Goal: Book appointment/travel/reservation

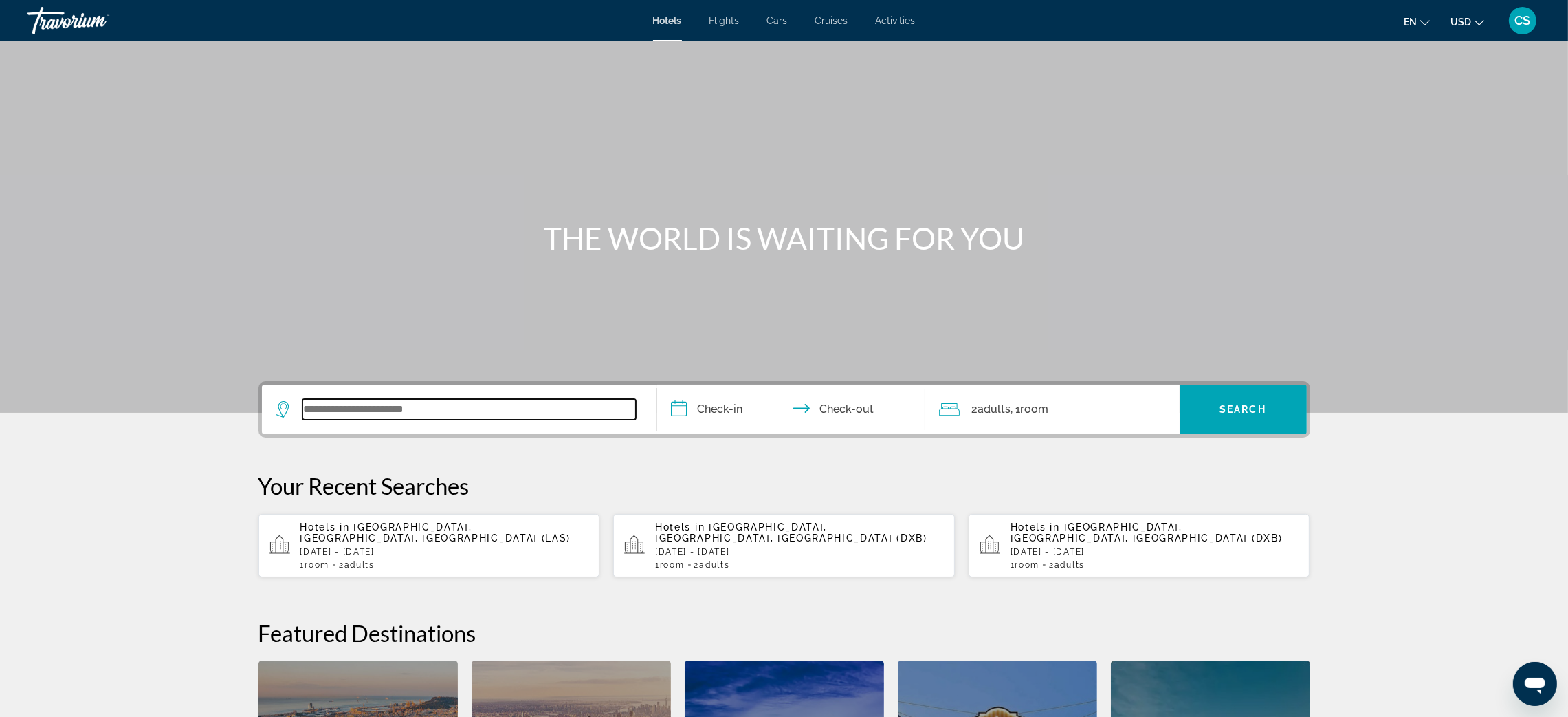
click at [377, 406] on input "Search widget" at bounding box center [469, 409] width 333 height 21
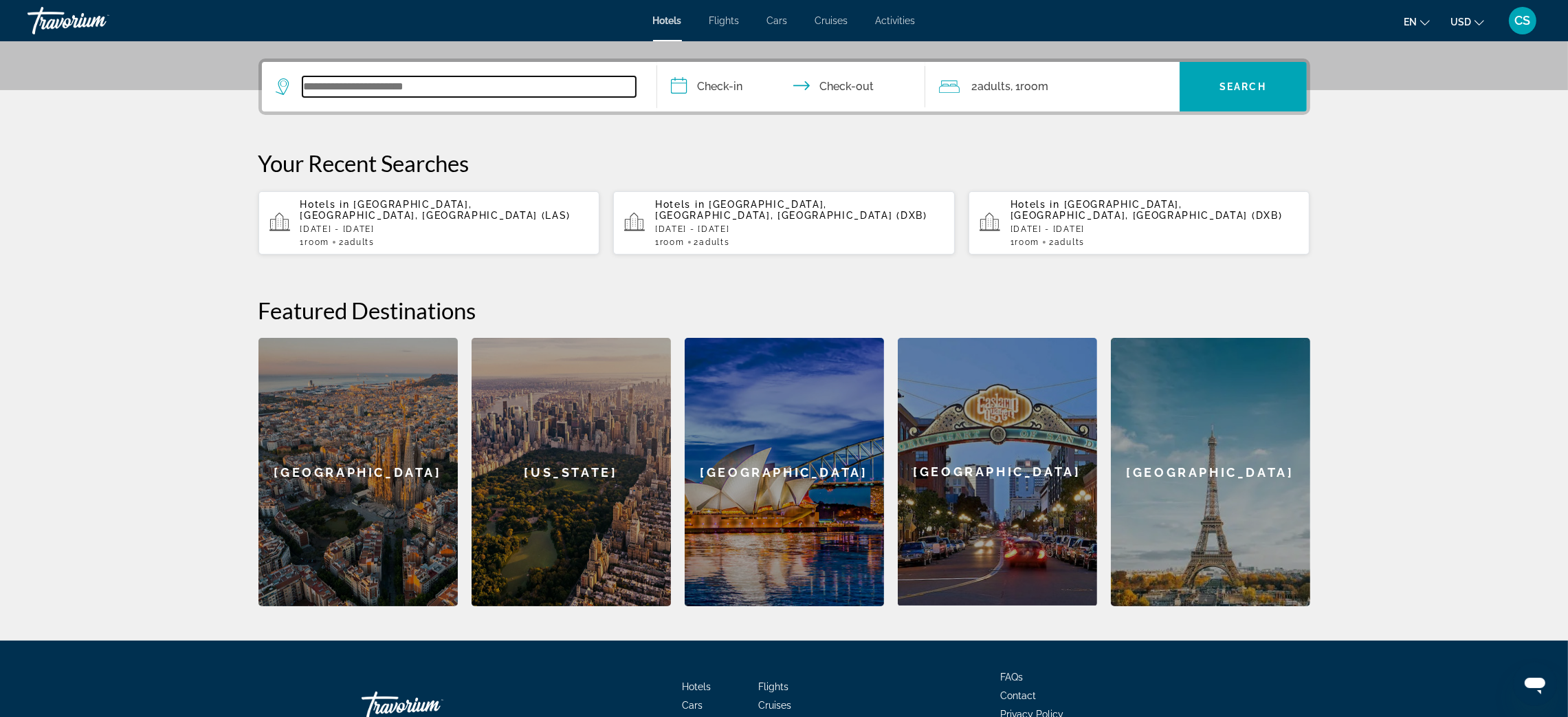
scroll to position [336, 0]
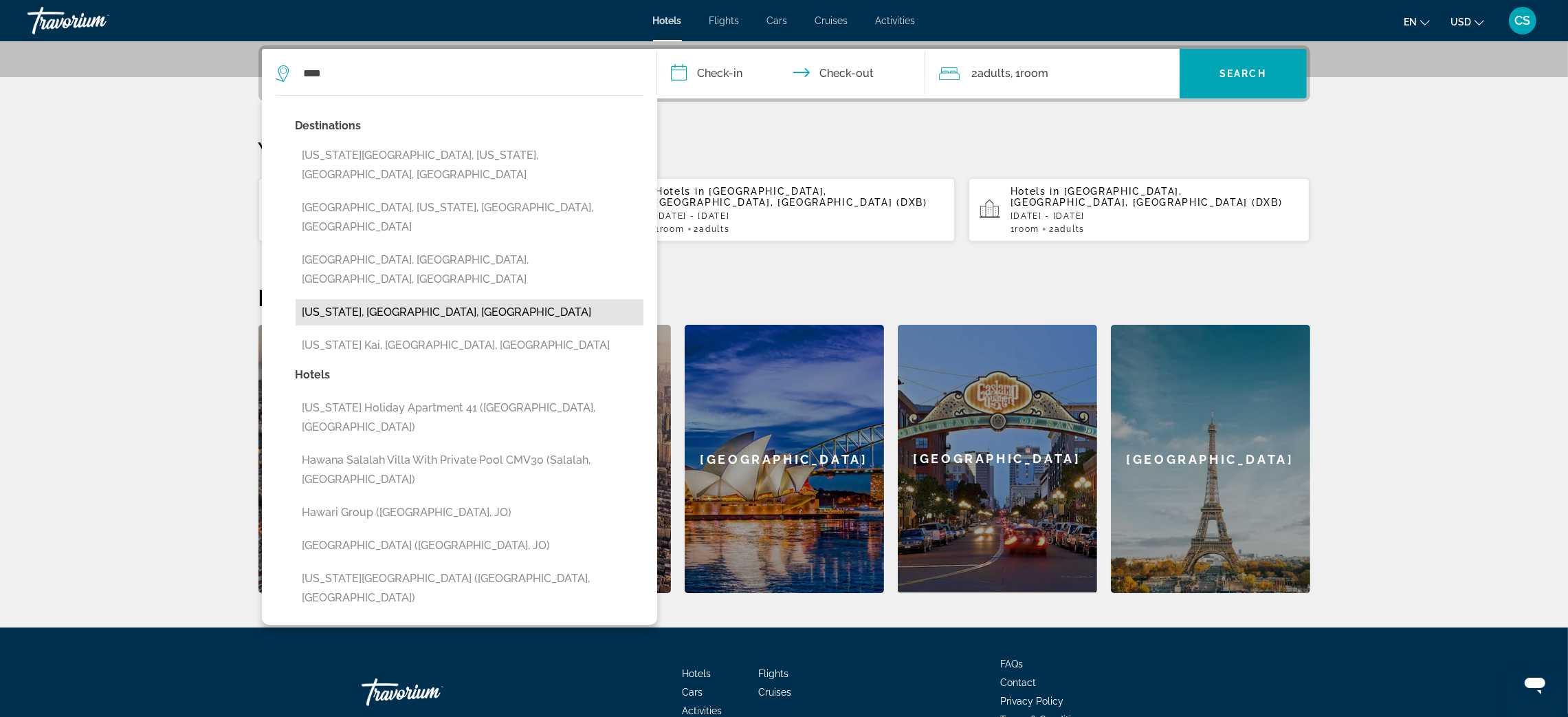
click at [361, 299] on button "Hawaii, HI, United States" at bounding box center [469, 312] width 348 height 26
type input "**********"
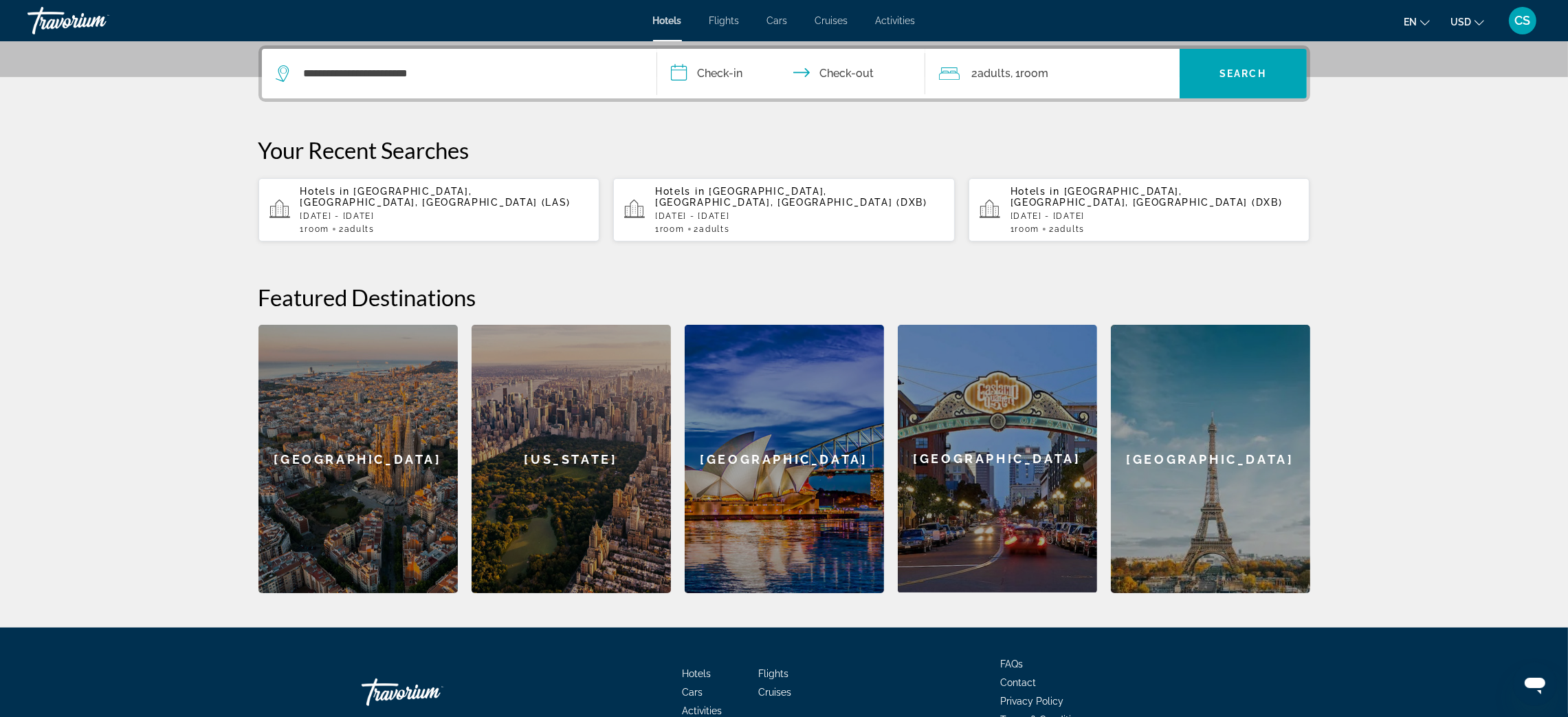
click at [710, 69] on input "**********" at bounding box center [794, 75] width 274 height 54
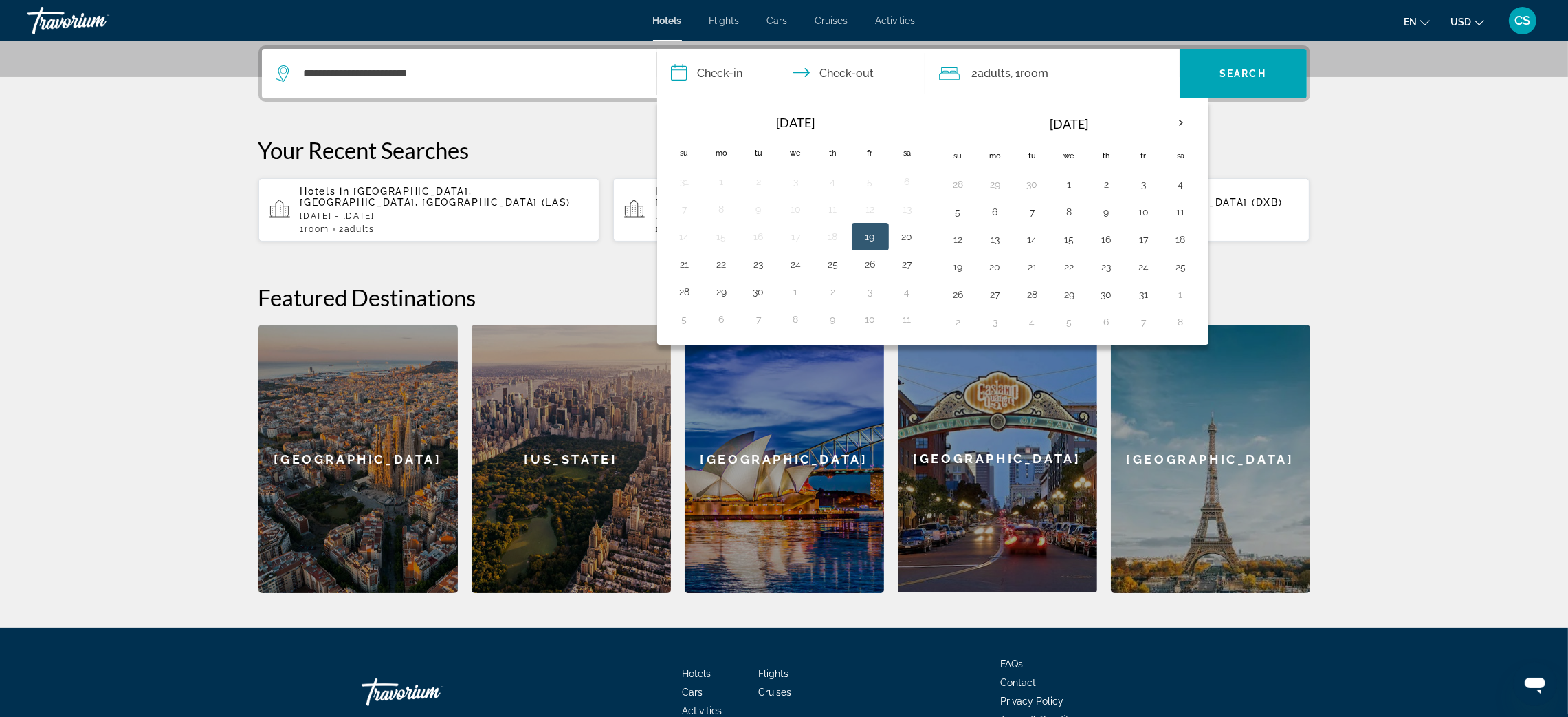
click at [710, 69] on input "**********" at bounding box center [794, 75] width 274 height 54
click at [1181, 128] on th "Next month" at bounding box center [1181, 123] width 37 height 30
click at [1146, 214] on button "7" at bounding box center [1144, 212] width 22 height 19
click at [1144, 212] on button "7" at bounding box center [1144, 212] width 22 height 19
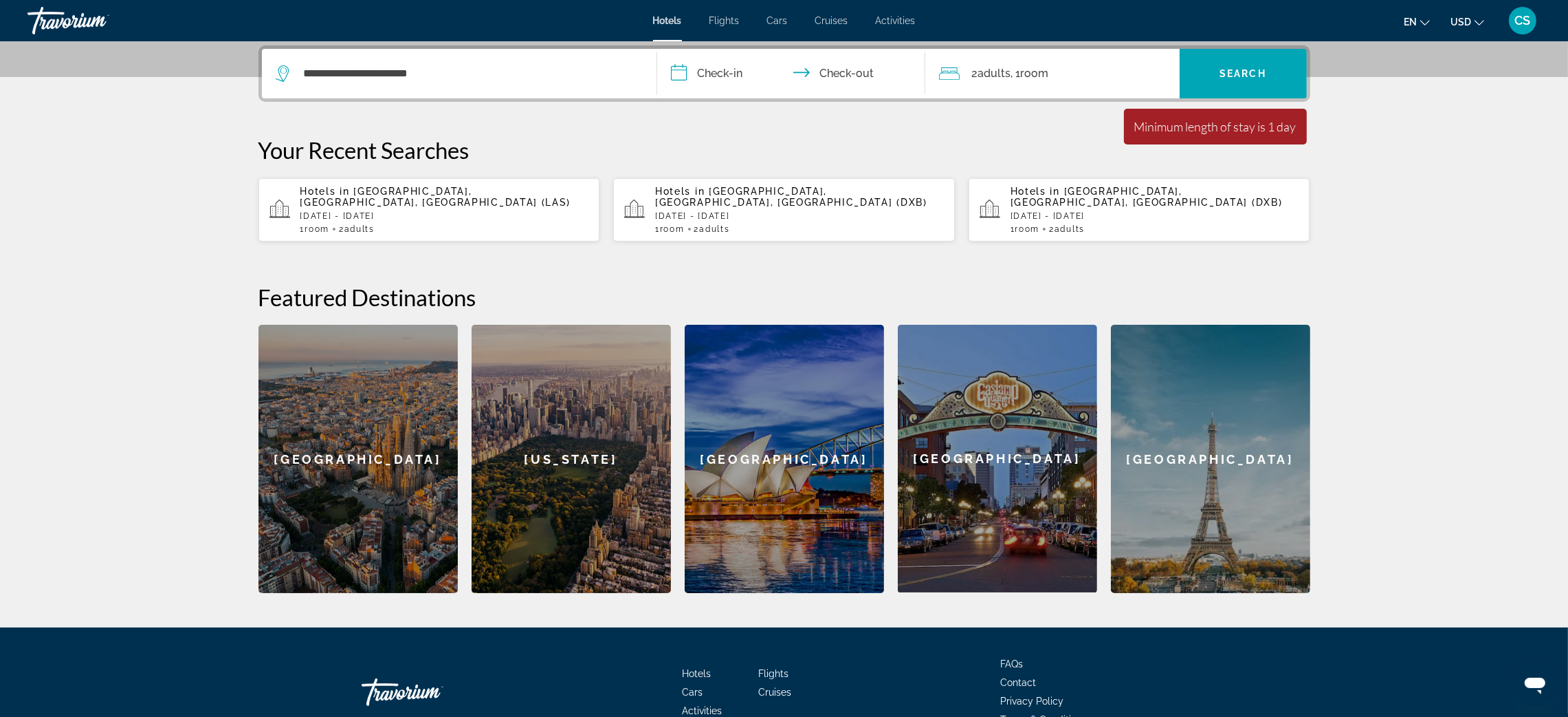
click at [712, 69] on input "**********" at bounding box center [794, 75] width 274 height 54
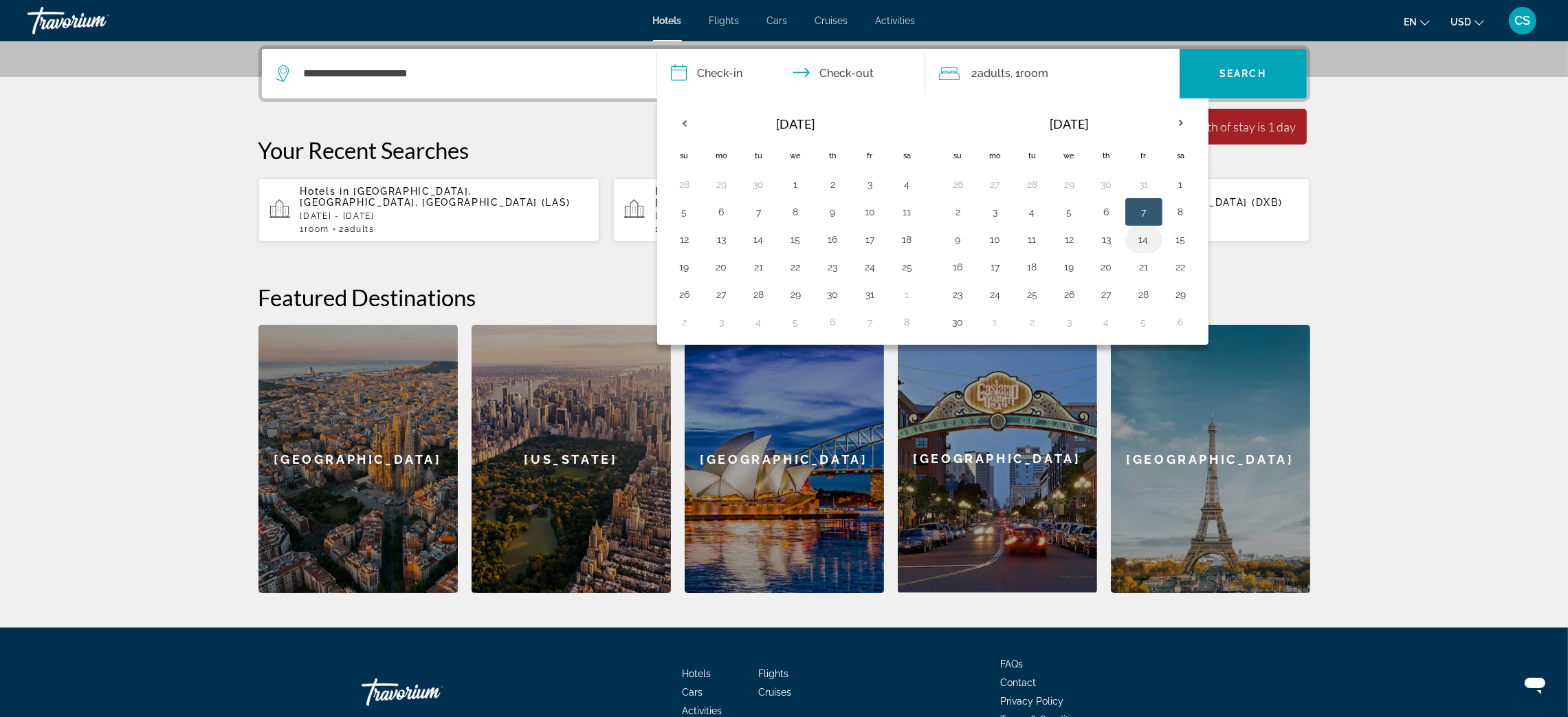
click at [1142, 244] on button "14" at bounding box center [1144, 239] width 22 height 19
click at [1144, 212] on button "7" at bounding box center [1144, 212] width 22 height 19
type input "**********"
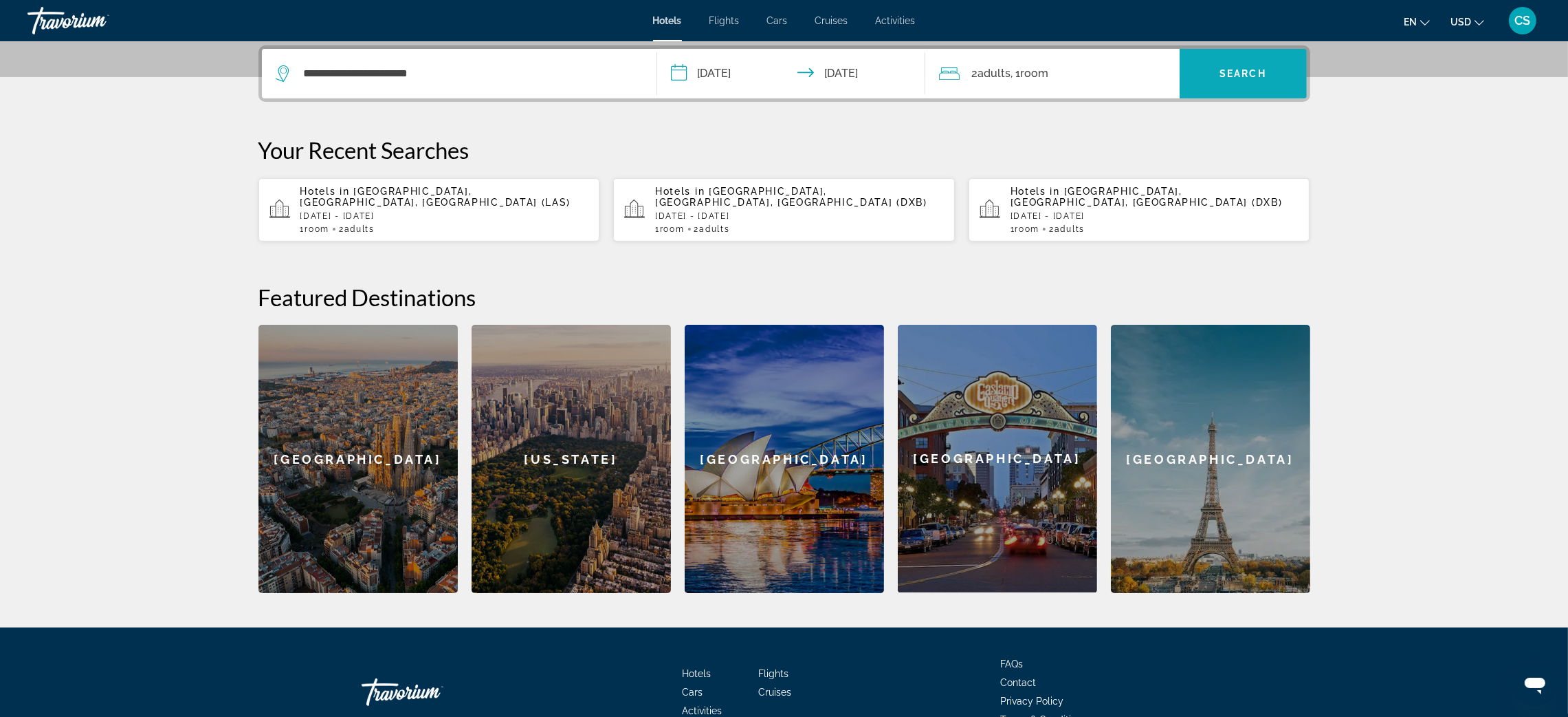
click at [1250, 77] on span "Search" at bounding box center [1242, 73] width 47 height 11
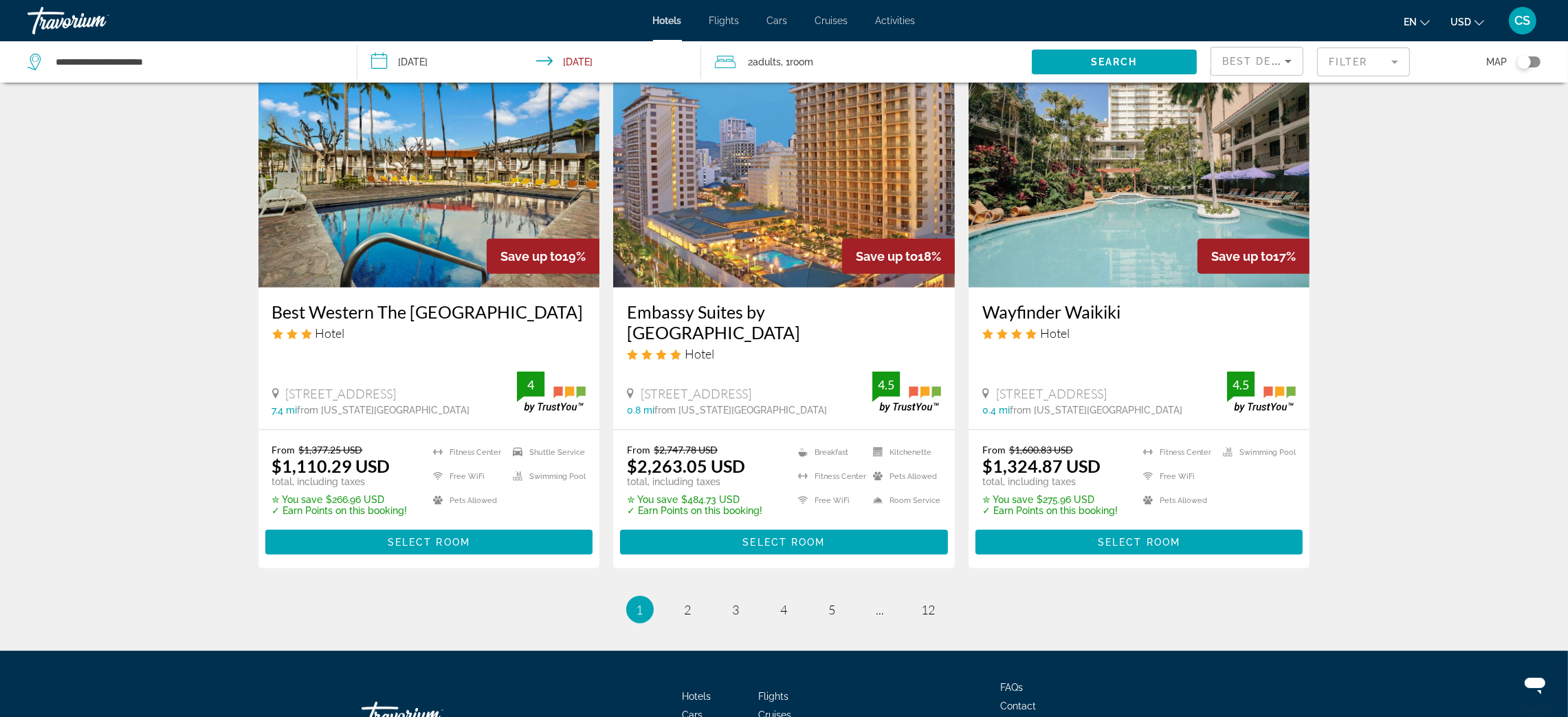
scroll to position [1655, 0]
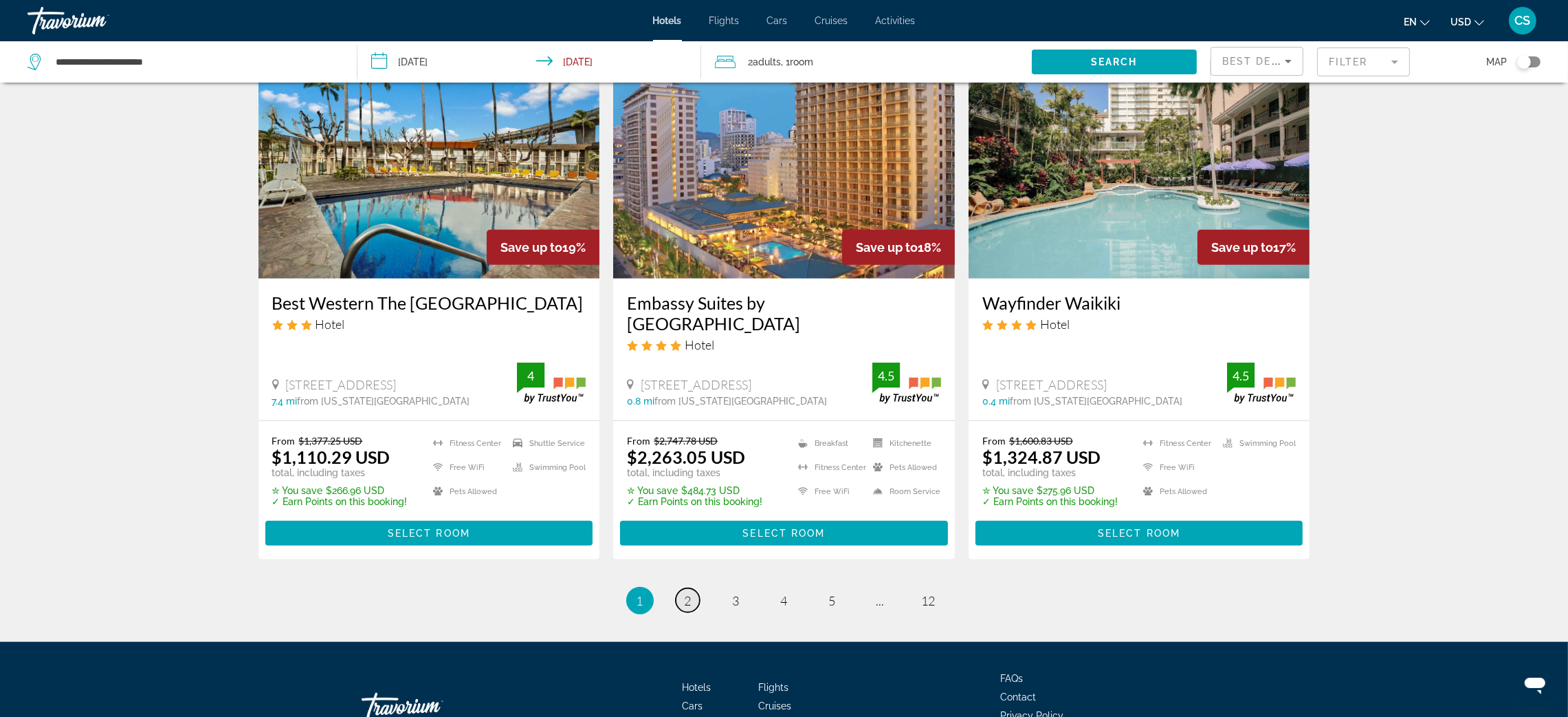
click at [687, 593] on span "2" at bounding box center [688, 600] width 7 height 15
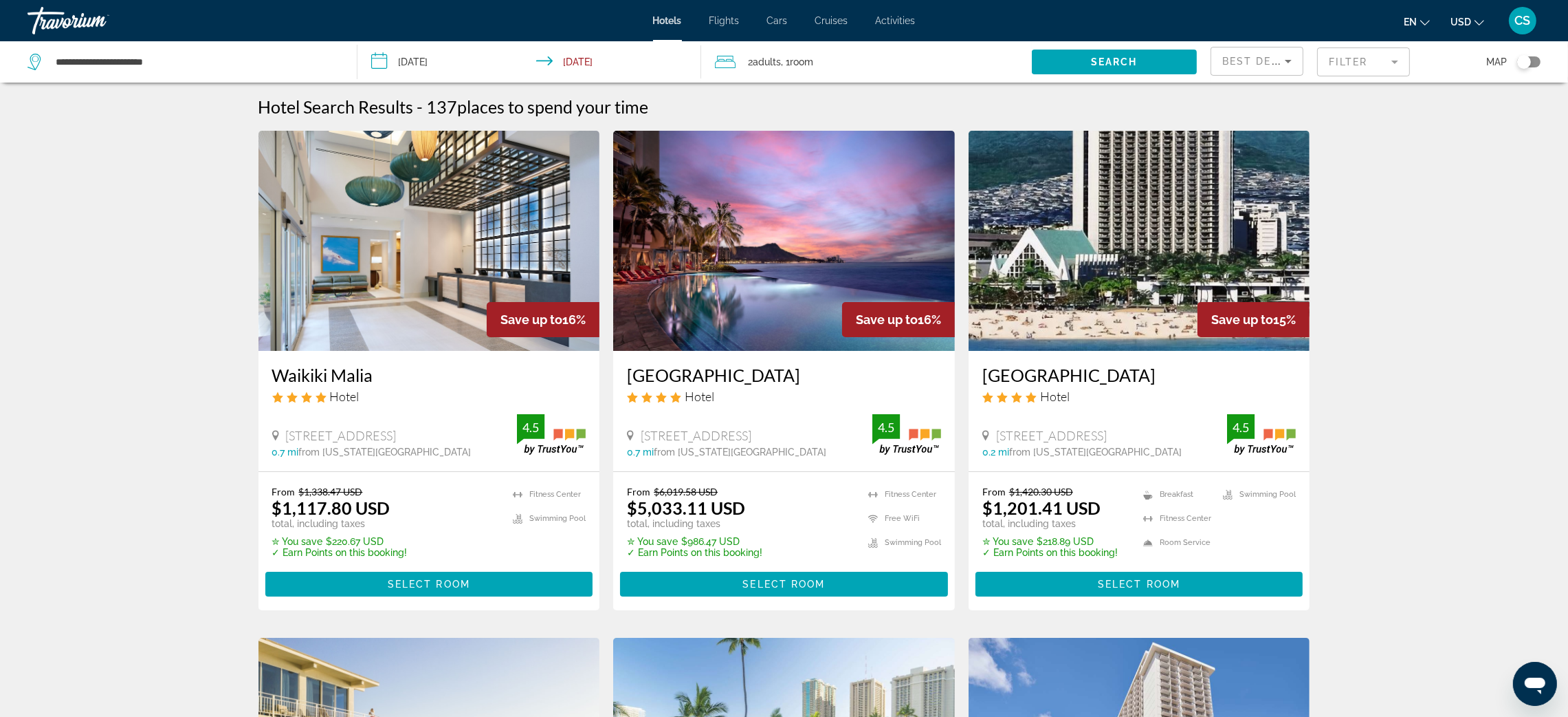
click at [1335, 61] on mat-form-field "Filter" at bounding box center [1363, 62] width 93 height 29
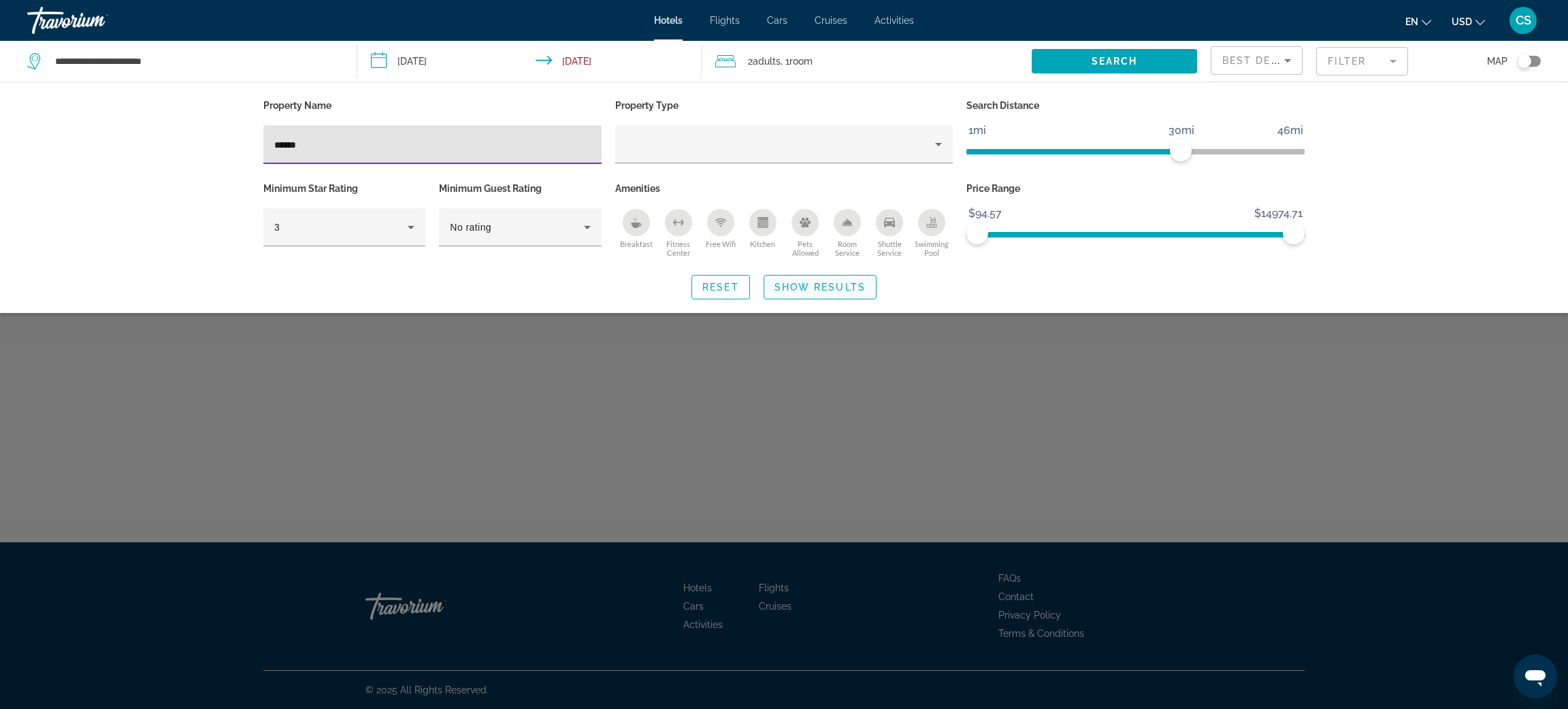
type input "******"
click at [802, 282] on span "Show Results" at bounding box center [820, 287] width 91 height 11
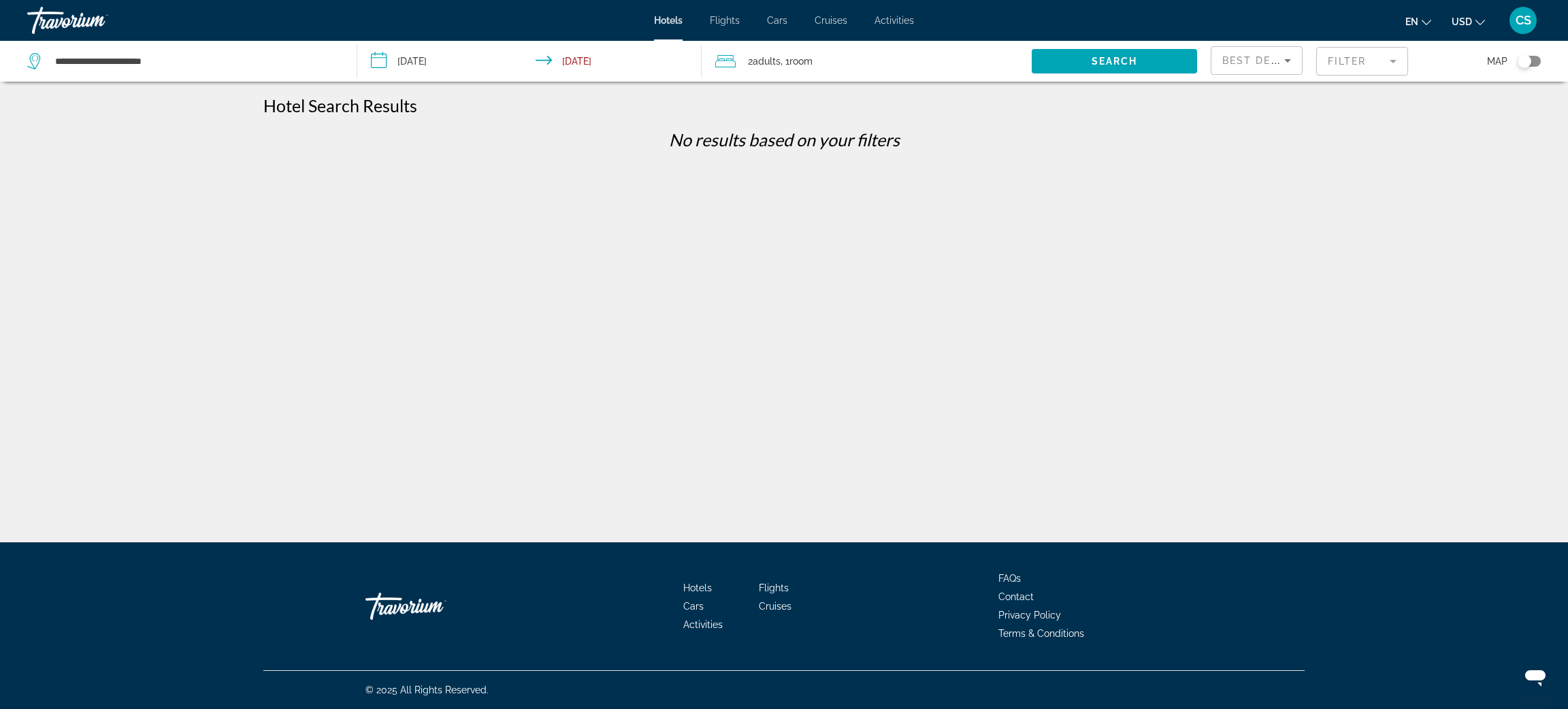
click at [1330, 59] on mat-form-field "Filter" at bounding box center [1362, 61] width 92 height 28
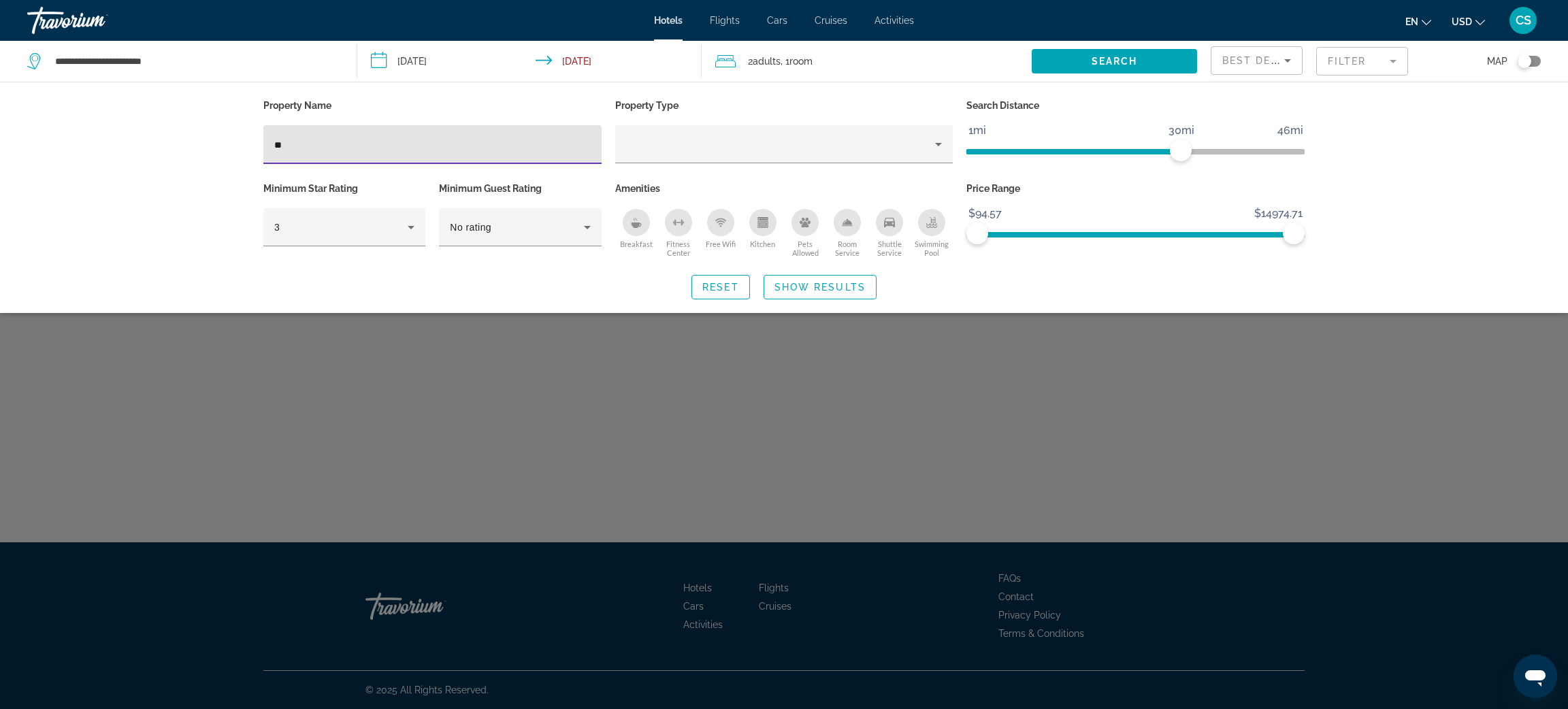
type input "*"
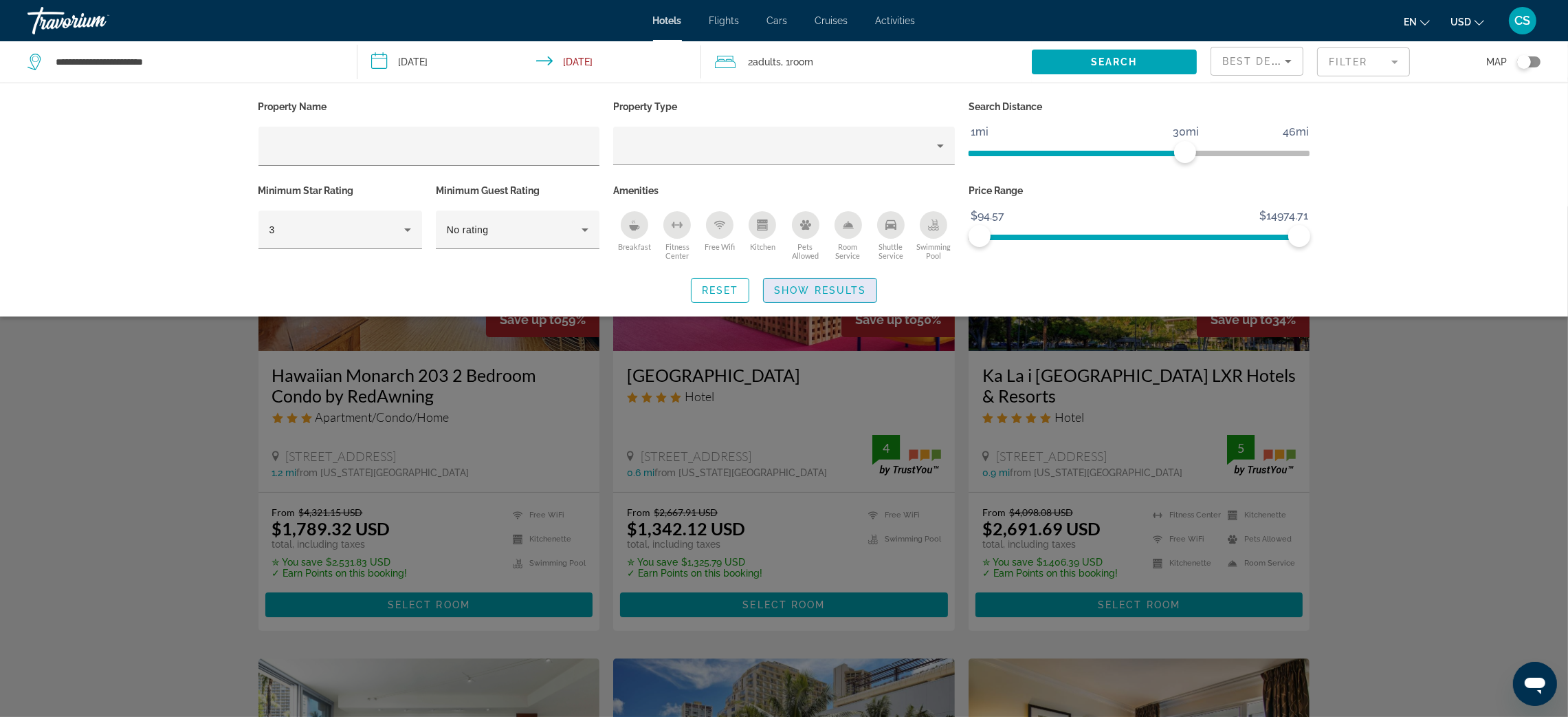
click at [805, 291] on span "Show Results" at bounding box center [820, 290] width 92 height 11
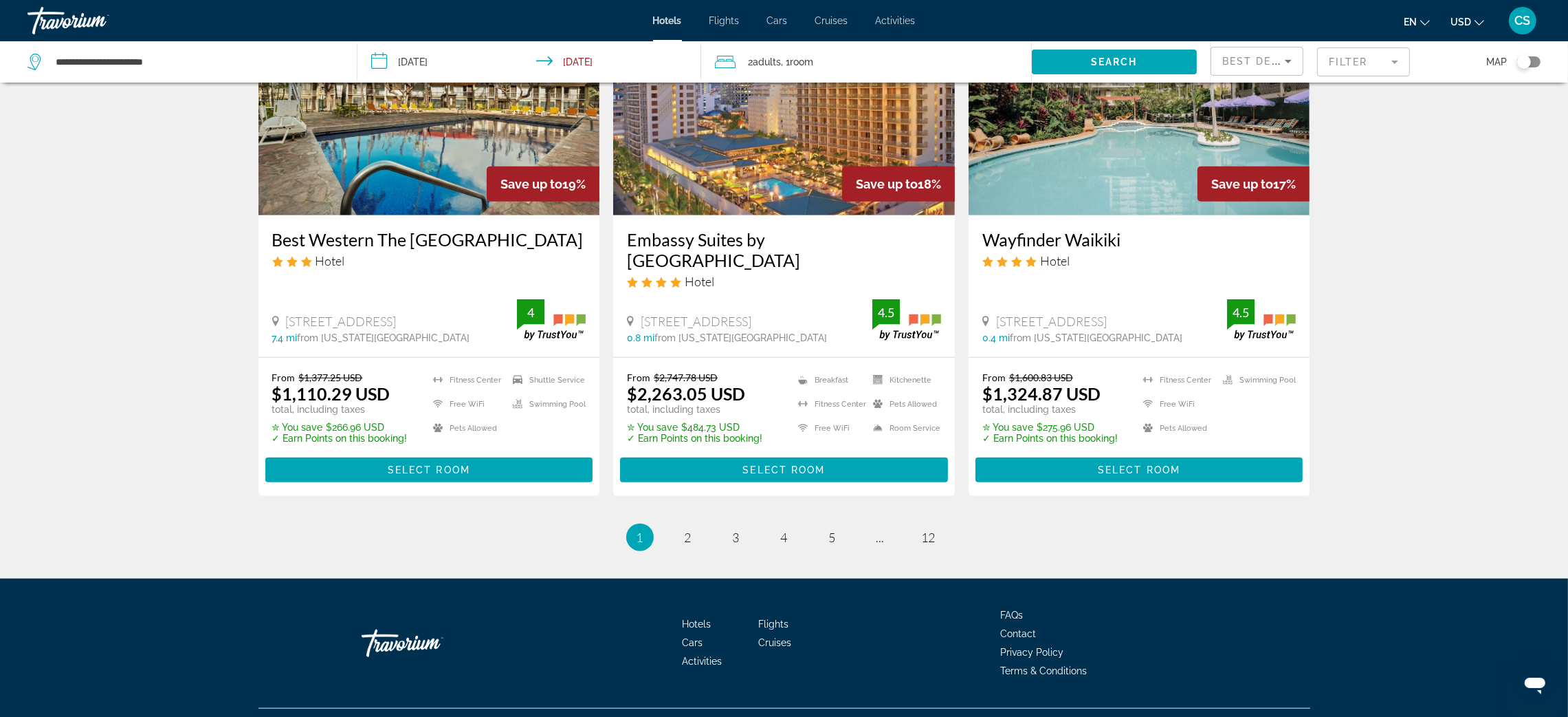
scroll to position [1727, 0]
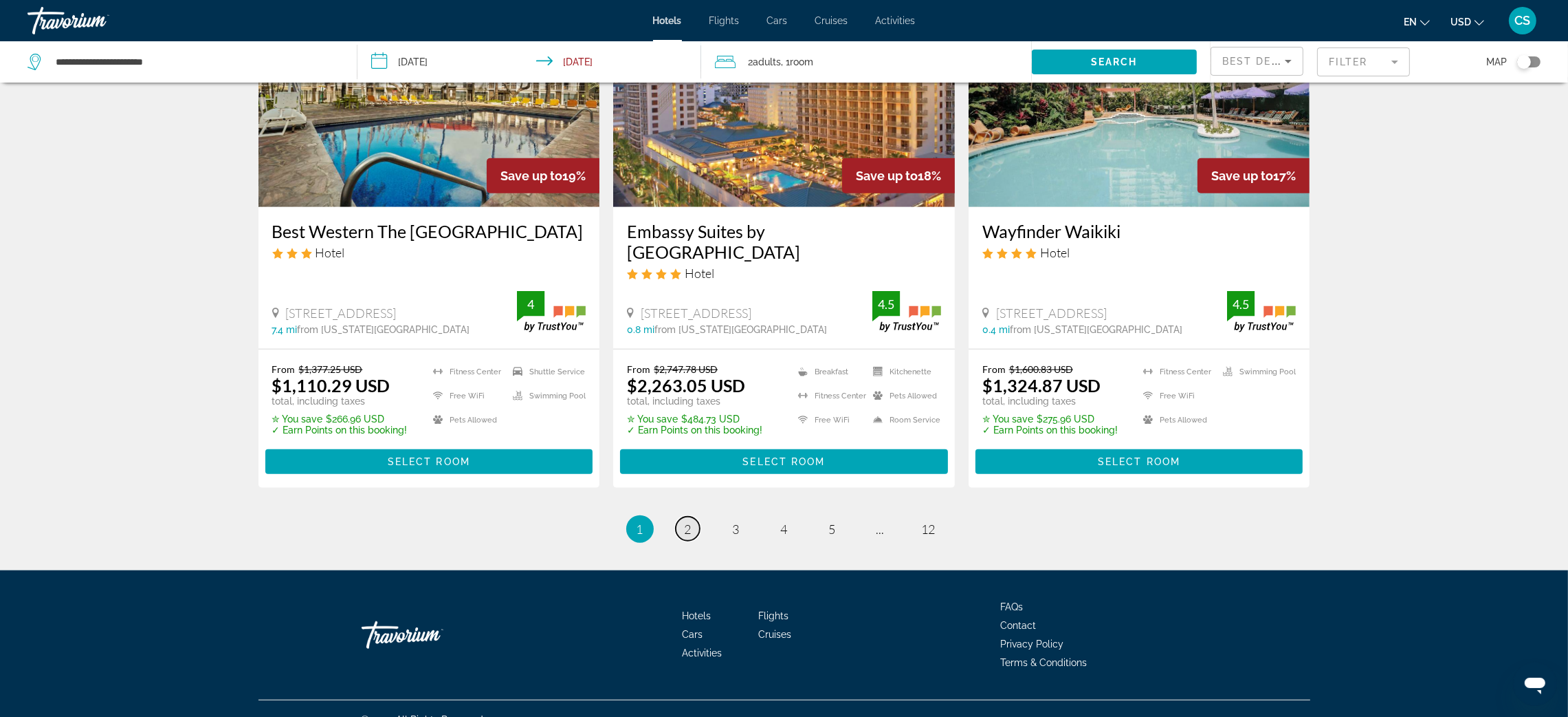
click at [686, 521] on span "2" at bounding box center [688, 528] width 7 height 15
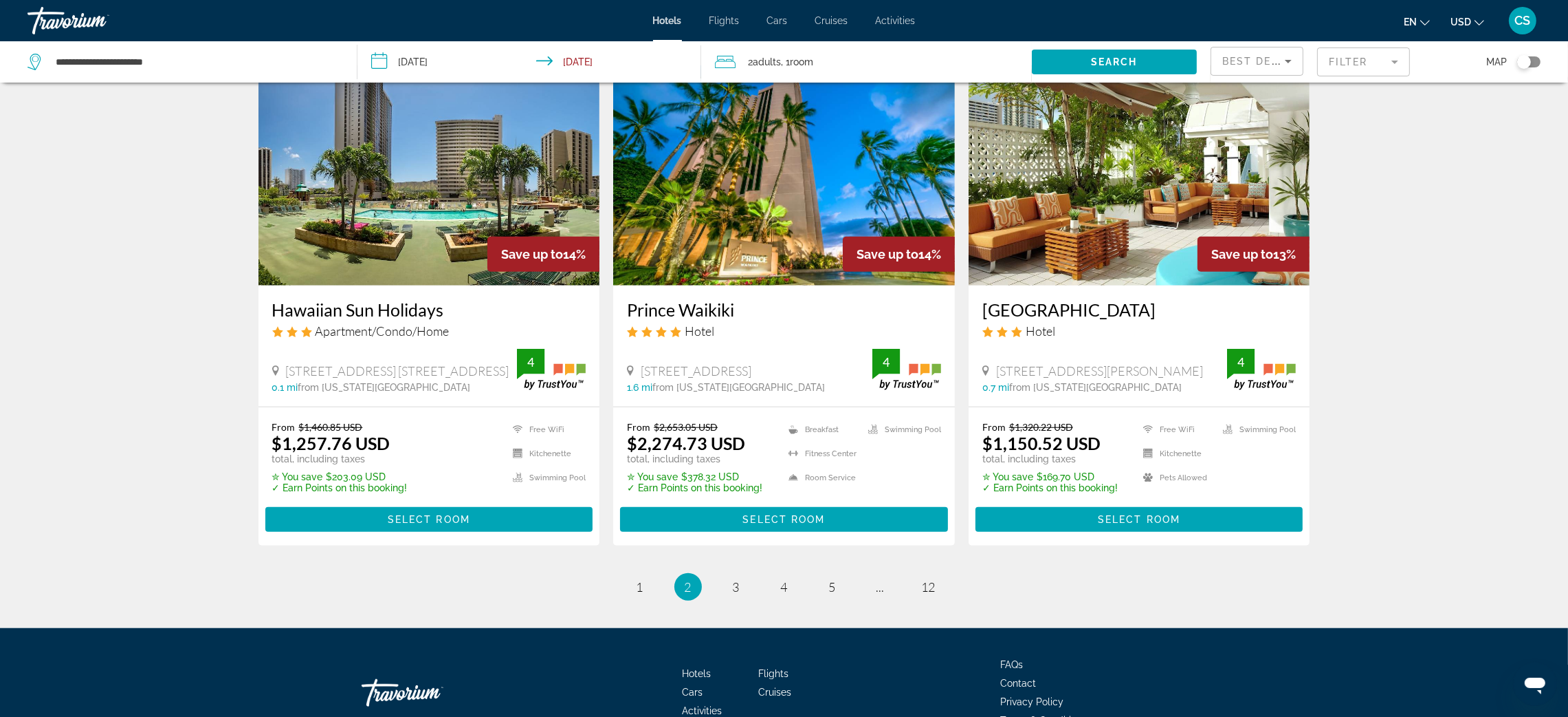
scroll to position [1632, 0]
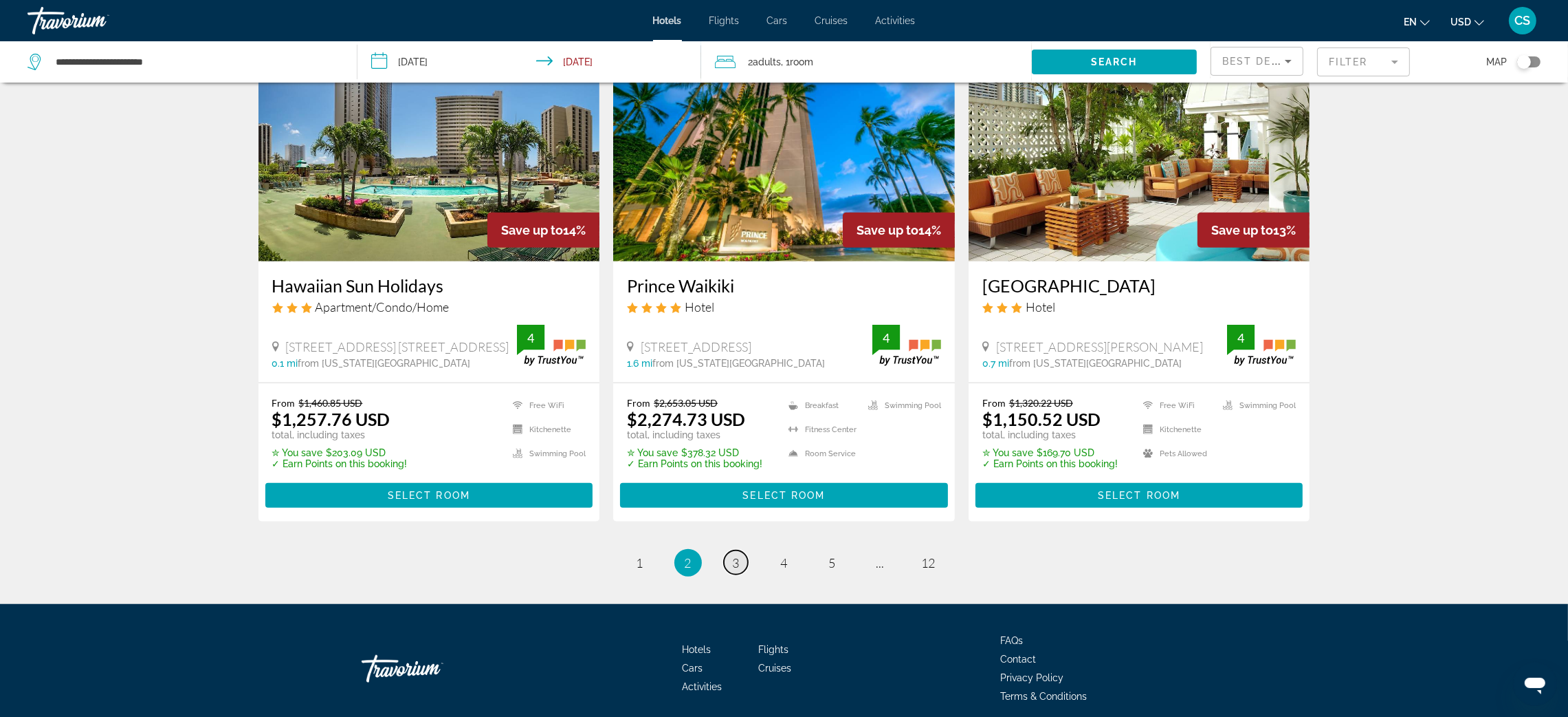
click at [737, 566] on span "3" at bounding box center [736, 562] width 7 height 15
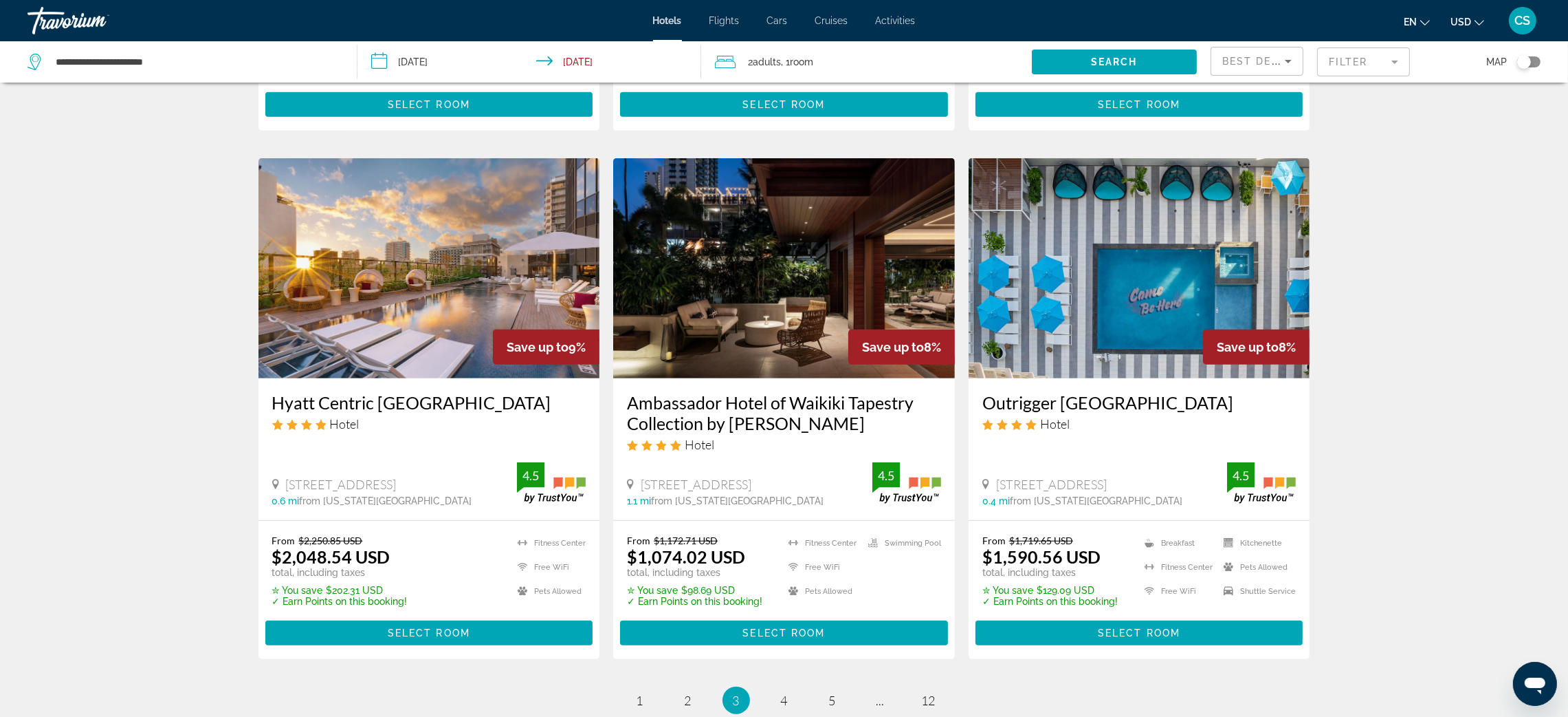
scroll to position [1579, 0]
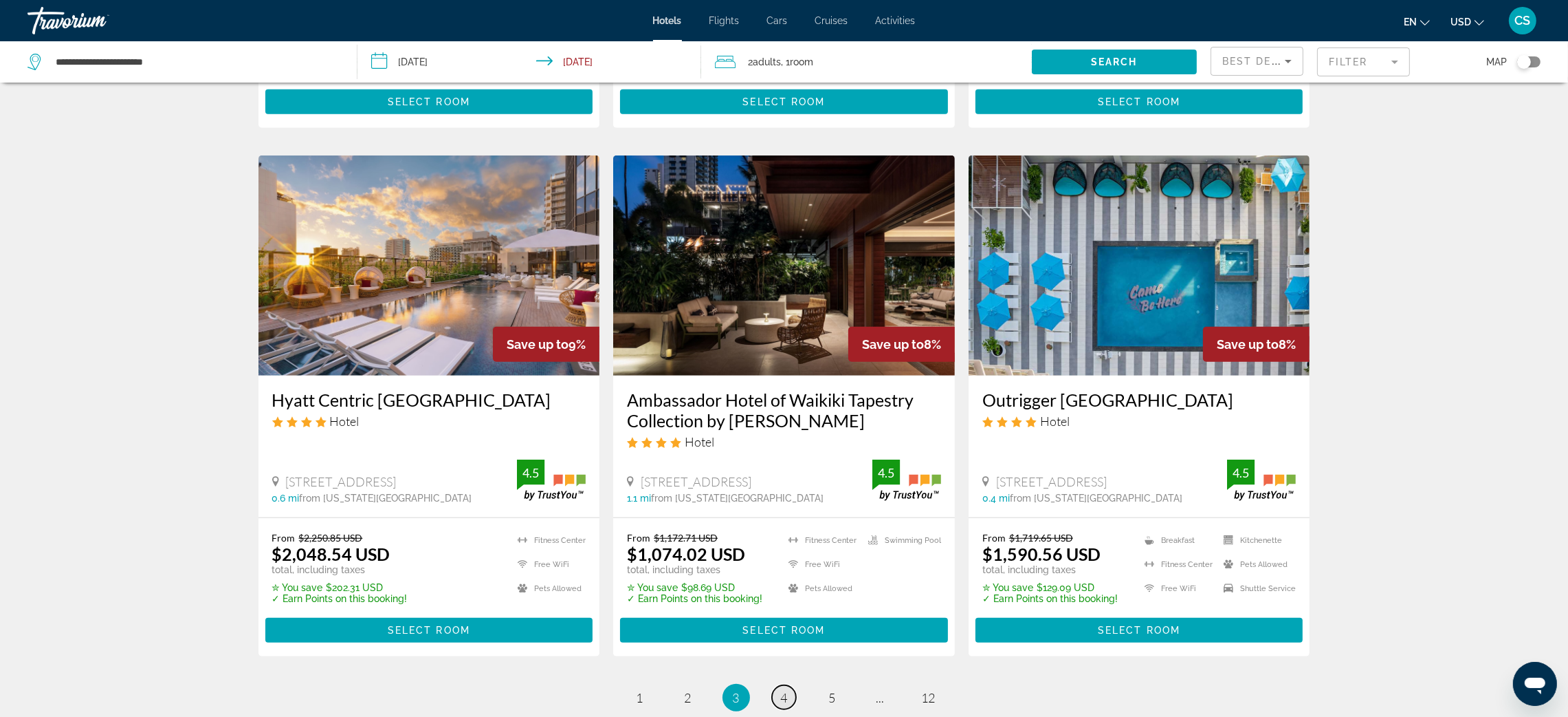
click at [783, 690] on span "4" at bounding box center [784, 697] width 7 height 15
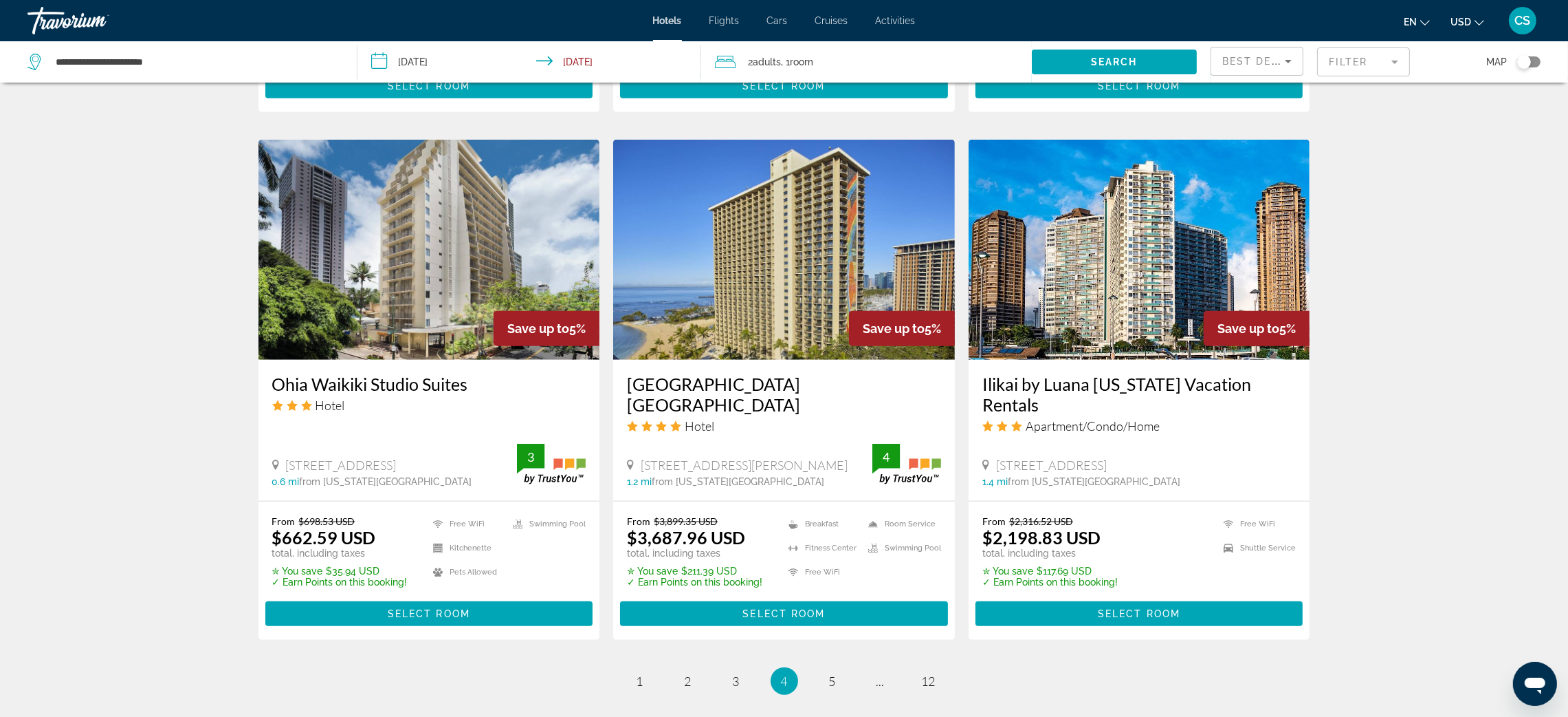
scroll to position [1590, 0]
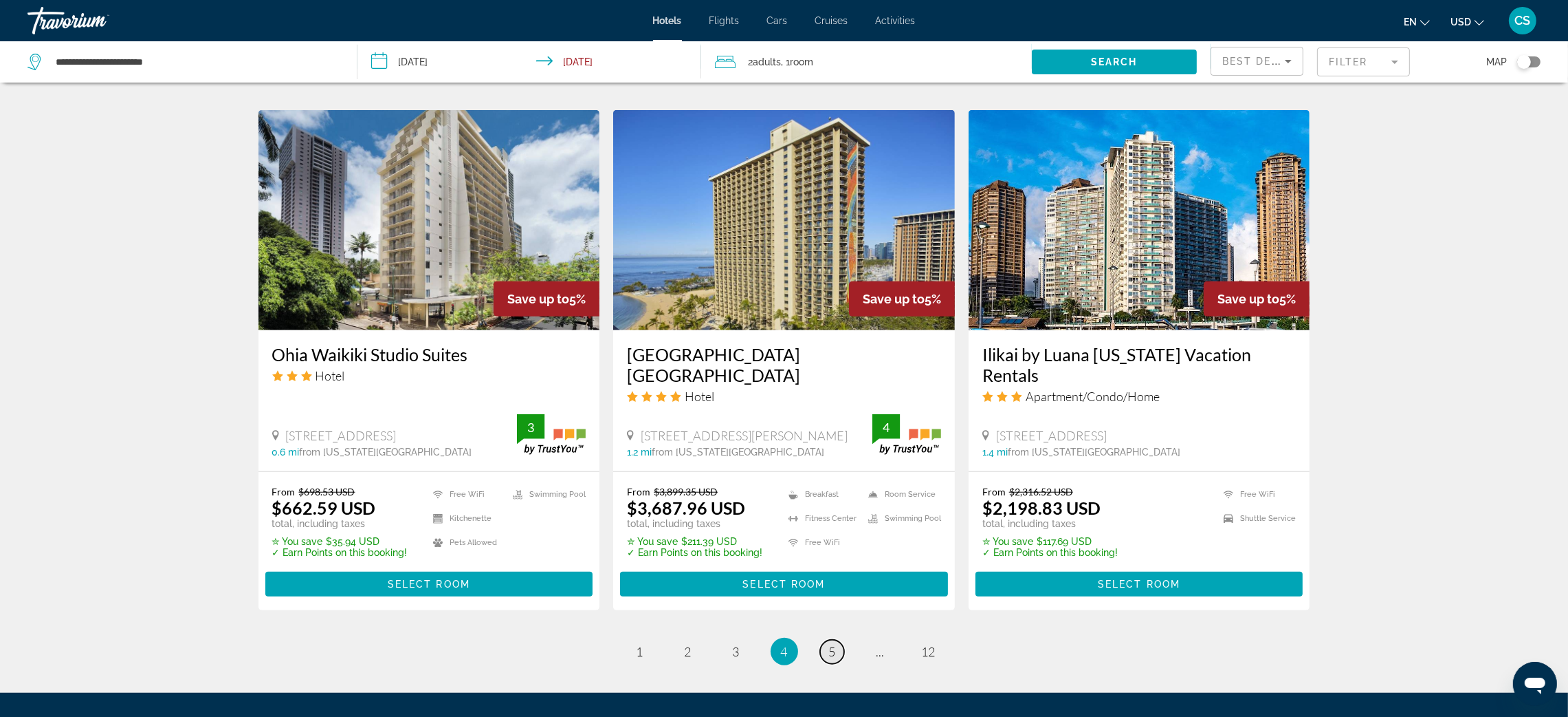
click at [829, 644] on span "5" at bounding box center [833, 651] width 7 height 15
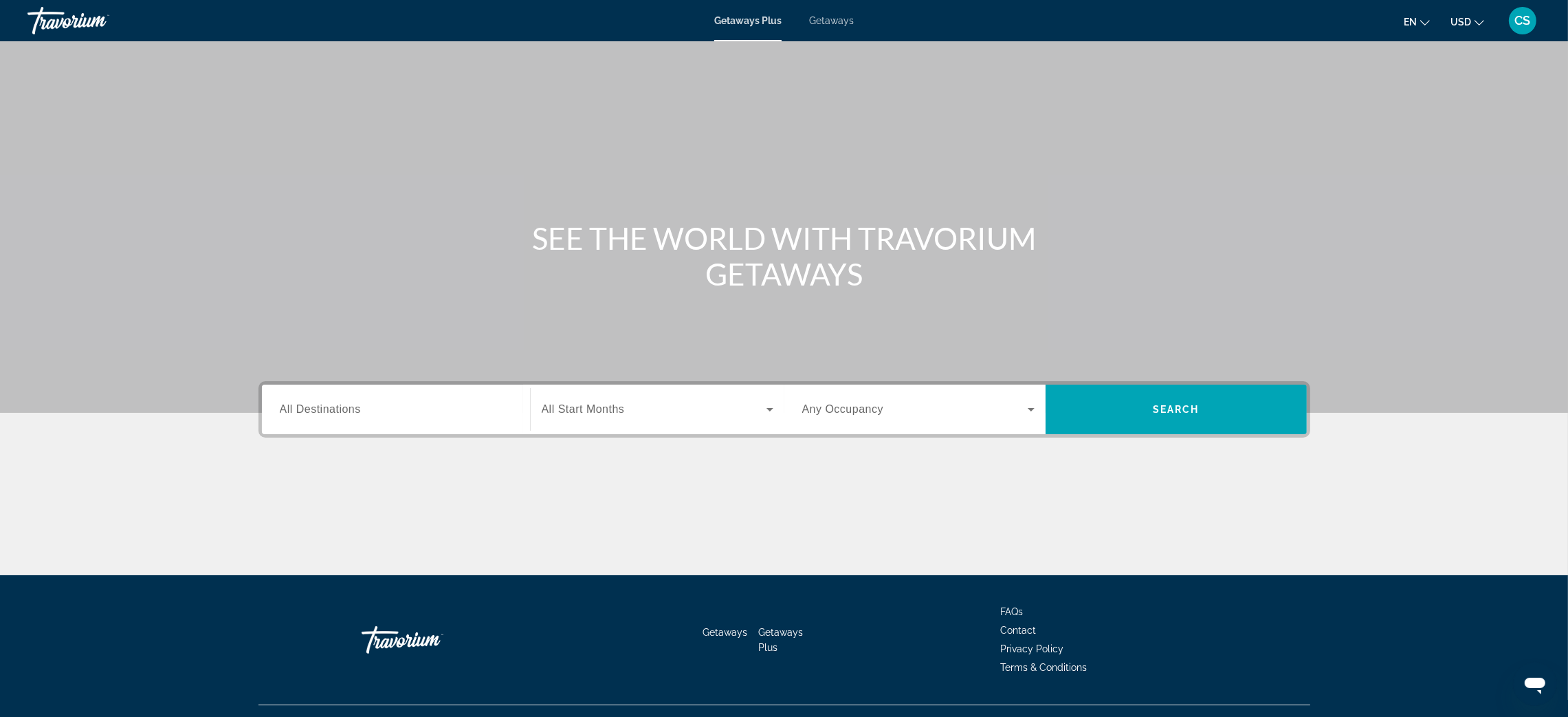
click at [295, 412] on span "All Destinations" at bounding box center [320, 409] width 81 height 12
click at [295, 412] on input "Destination All Destinations" at bounding box center [396, 410] width 232 height 16
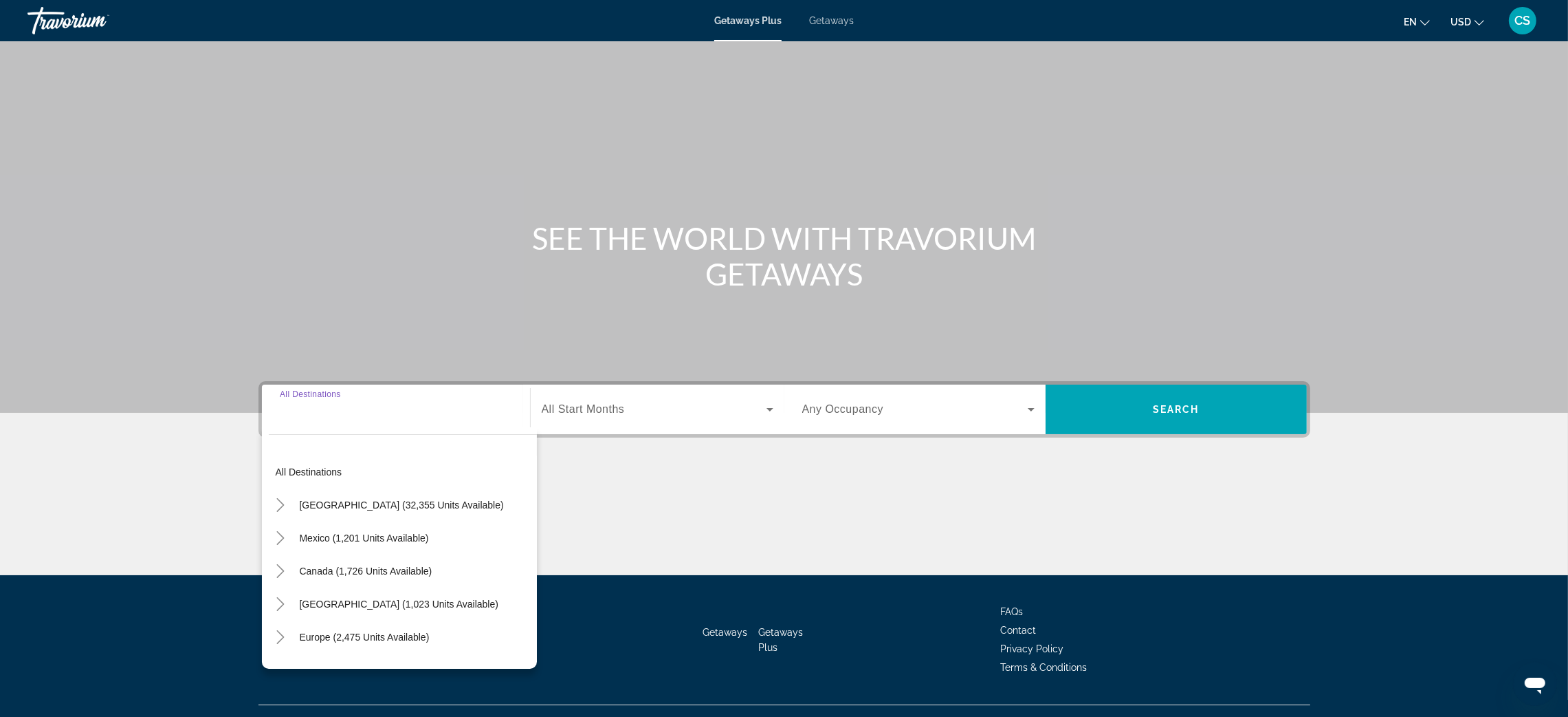
scroll to position [26, 0]
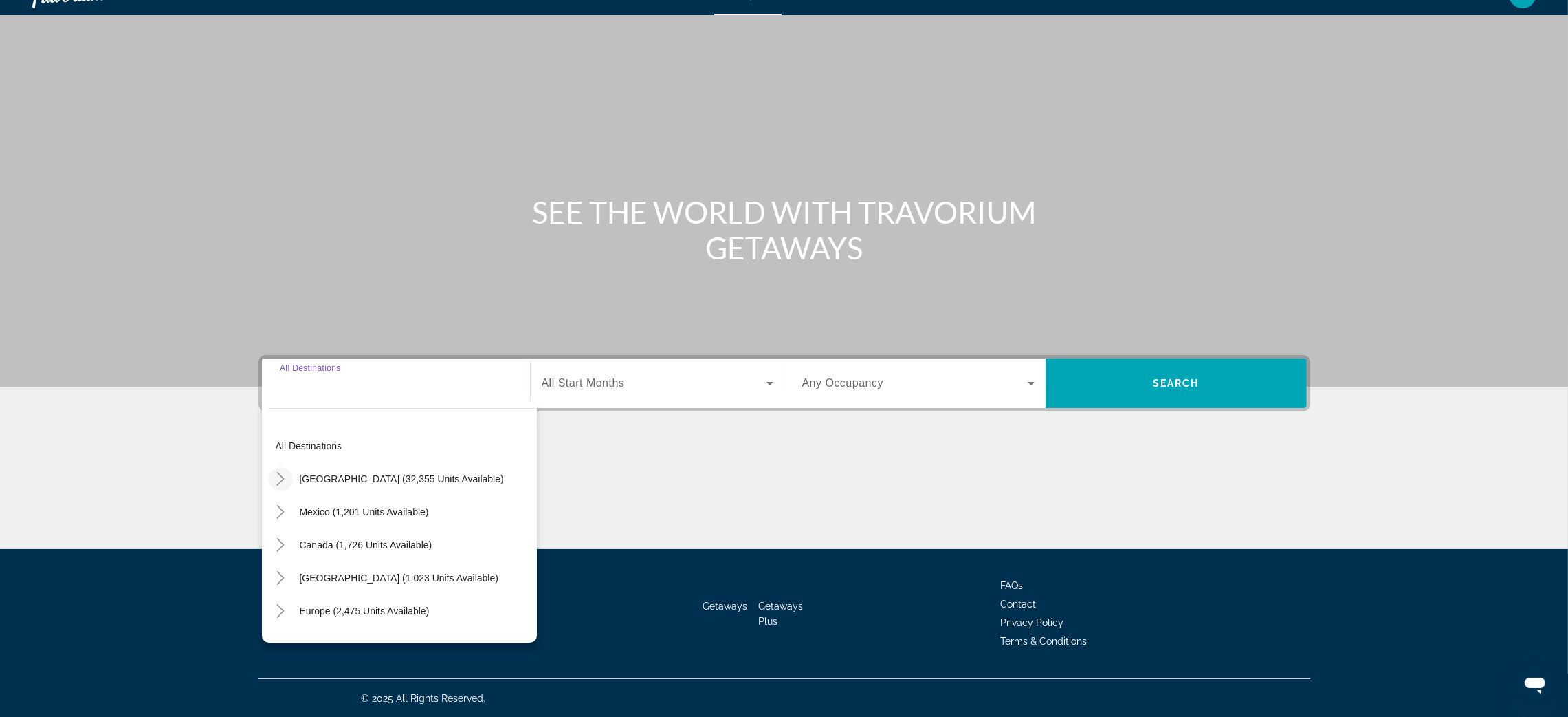
click at [279, 476] on icon "Toggle United States (32,355 units available)" at bounding box center [281, 478] width 14 height 14
click at [378, 485] on span "[US_STATE] (49 units available)" at bounding box center [383, 485] width 139 height 11
type input "**********"
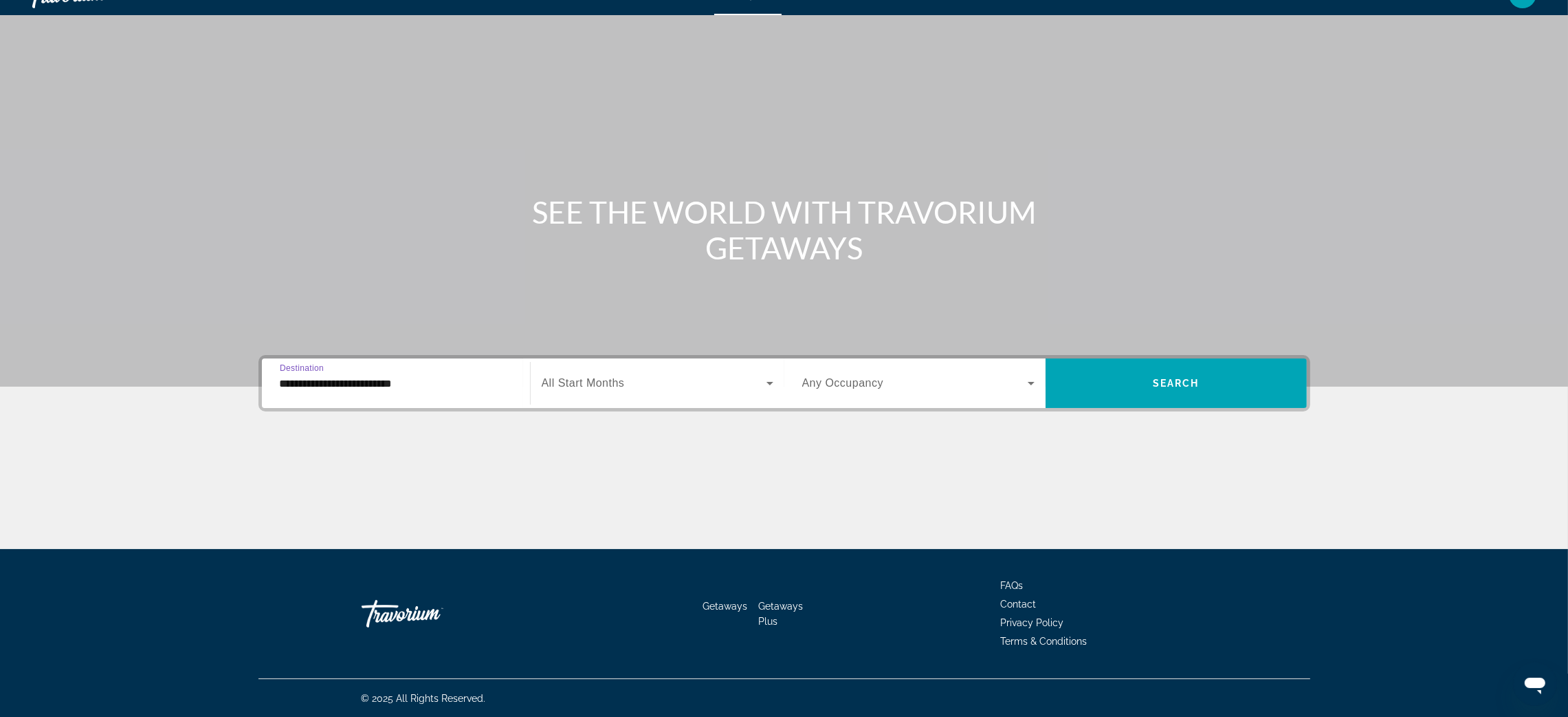
click at [601, 379] on span "All Start Months" at bounding box center [582, 383] width 83 height 12
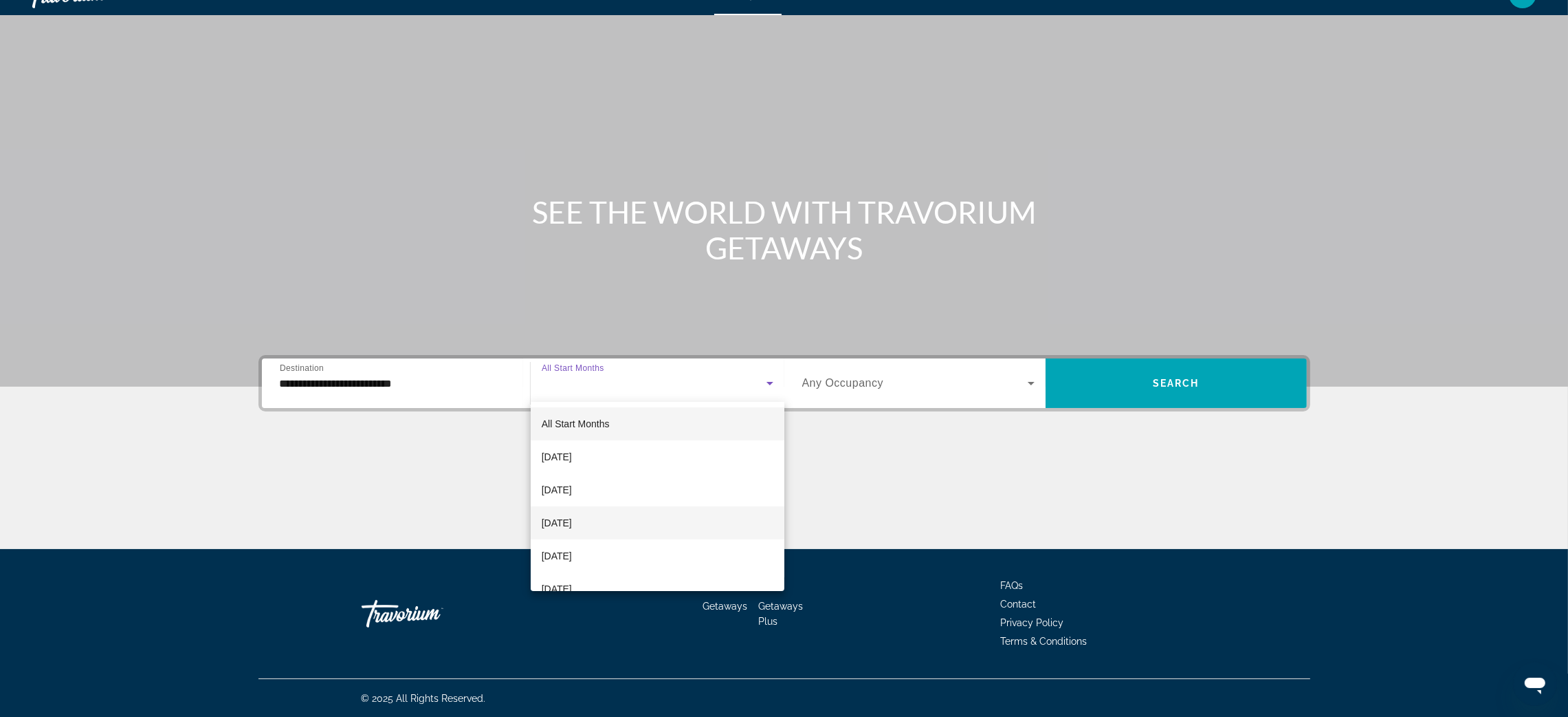
click at [572, 516] on span "[DATE]" at bounding box center [556, 523] width 30 height 16
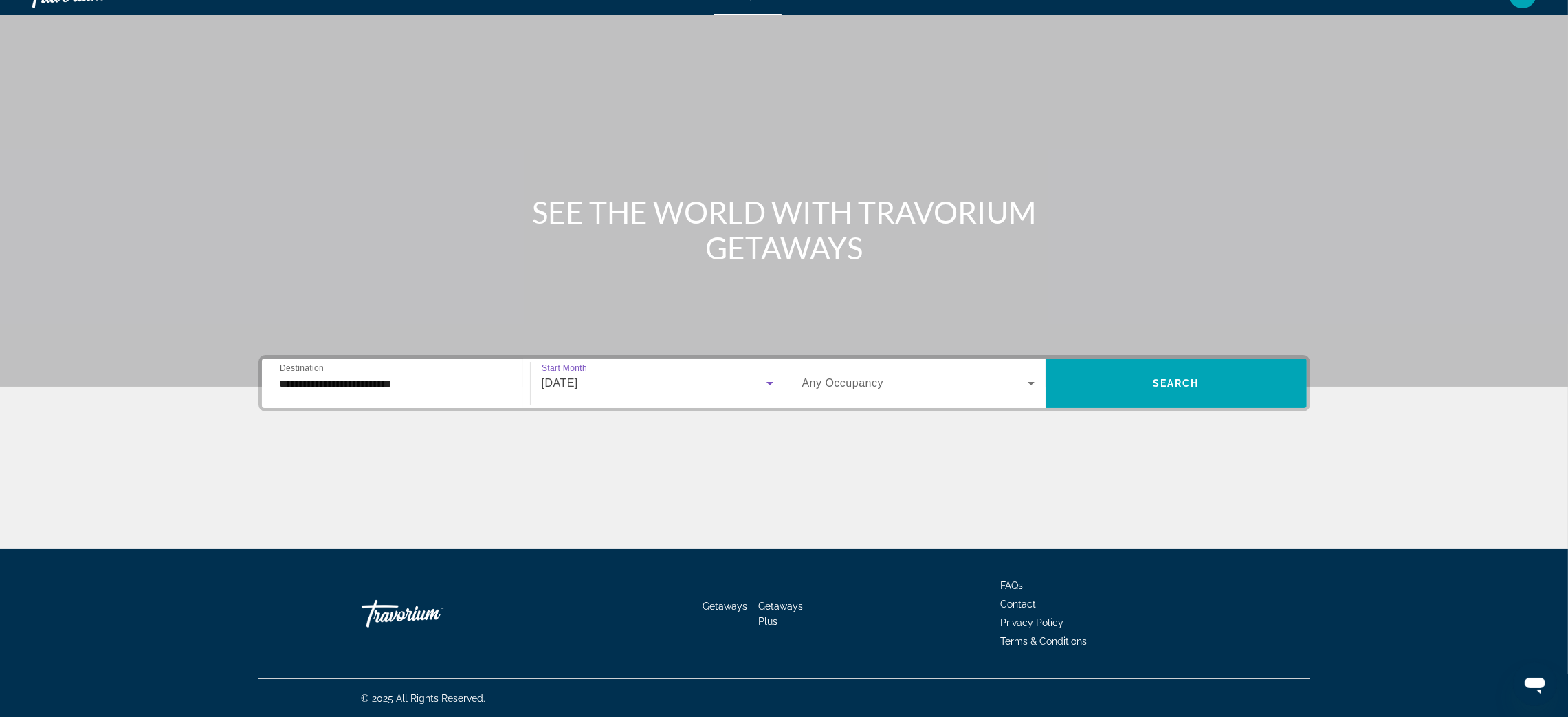
scroll to position [0, 0]
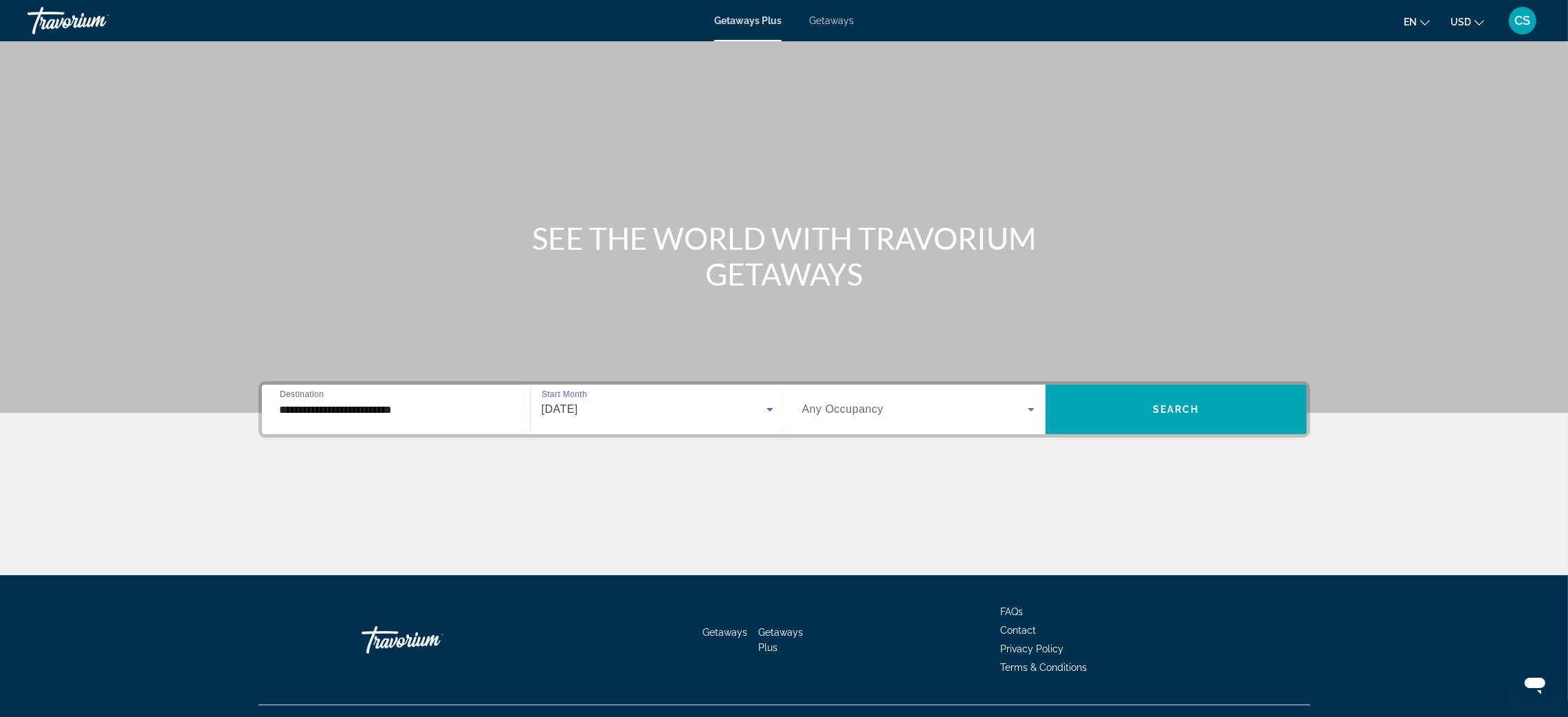
click at [820, 20] on span "Getaways" at bounding box center [831, 20] width 44 height 11
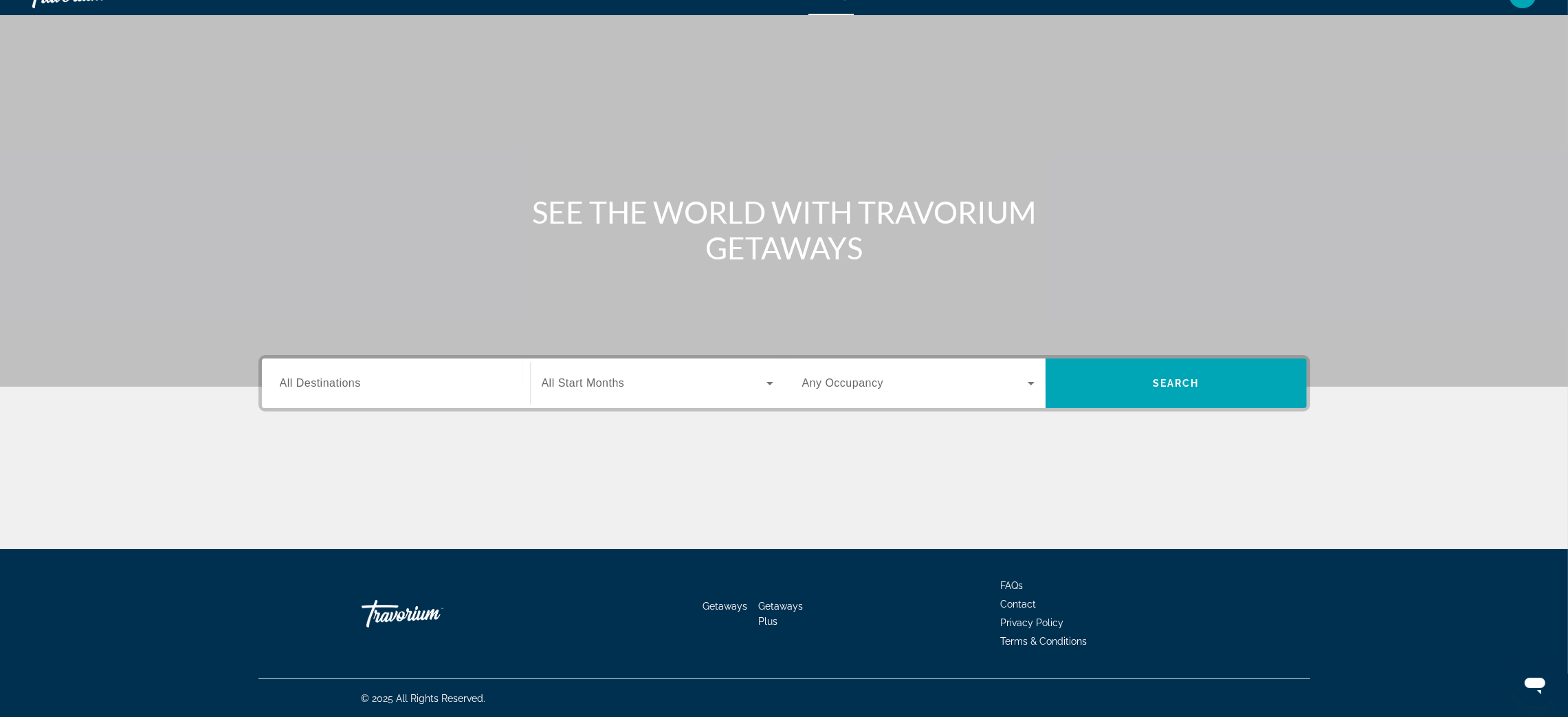
click at [290, 383] on span "All Destinations" at bounding box center [320, 383] width 81 height 12
click at [290, 383] on input "Destination All Destinations" at bounding box center [396, 384] width 232 height 16
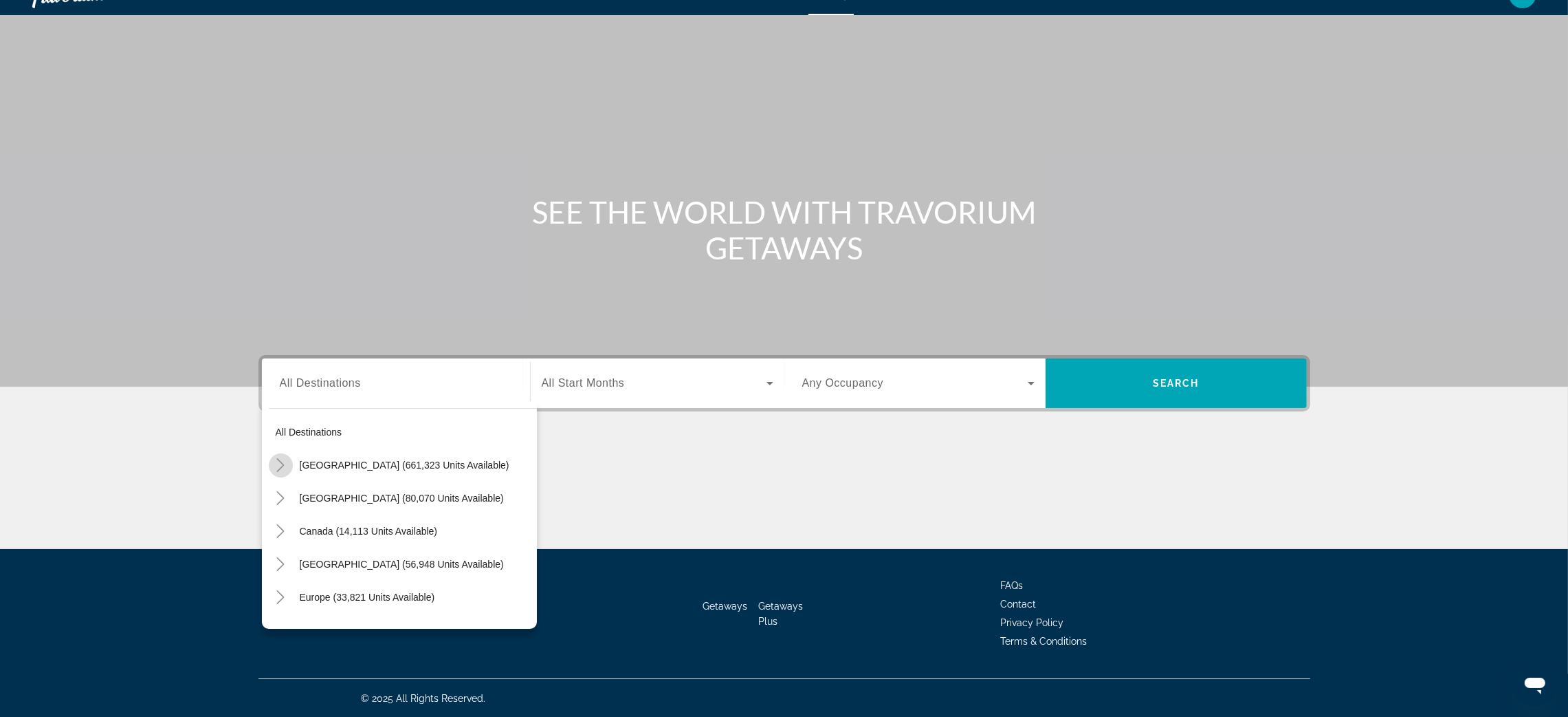
click at [279, 468] on icon "Toggle United States (661,323 units available)" at bounding box center [281, 464] width 7 height 14
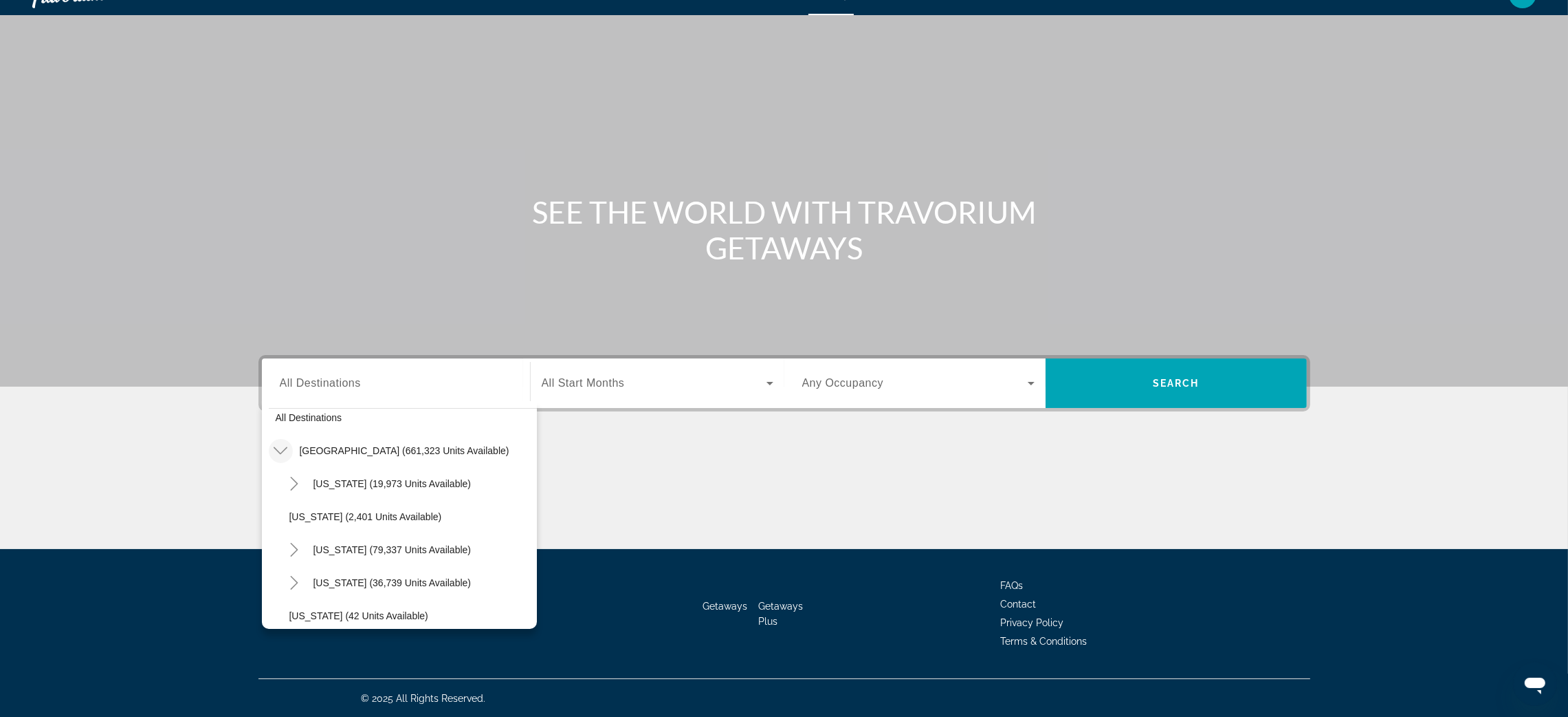
scroll to position [0, 0]
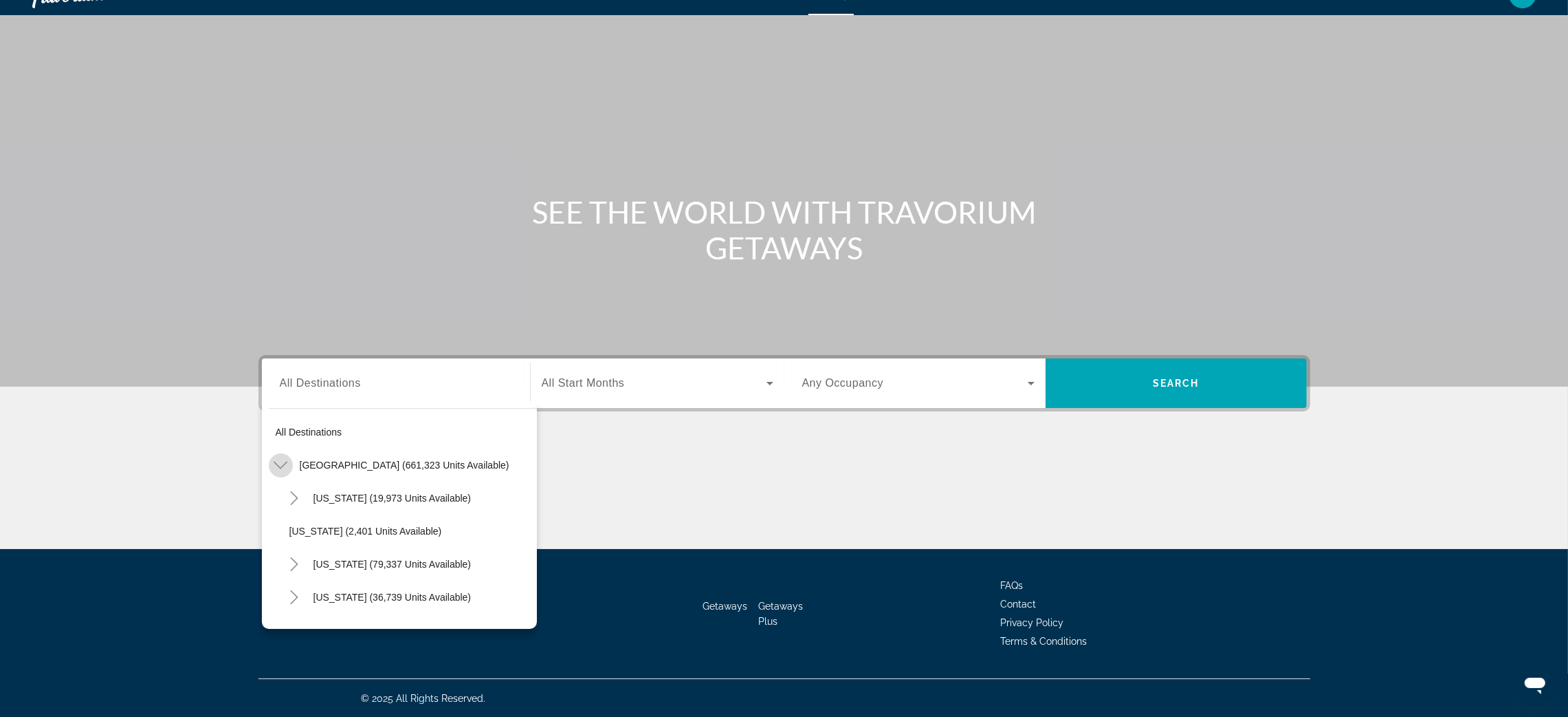
click at [274, 458] on icon "Toggle United States (661,323 units available)" at bounding box center [281, 464] width 14 height 14
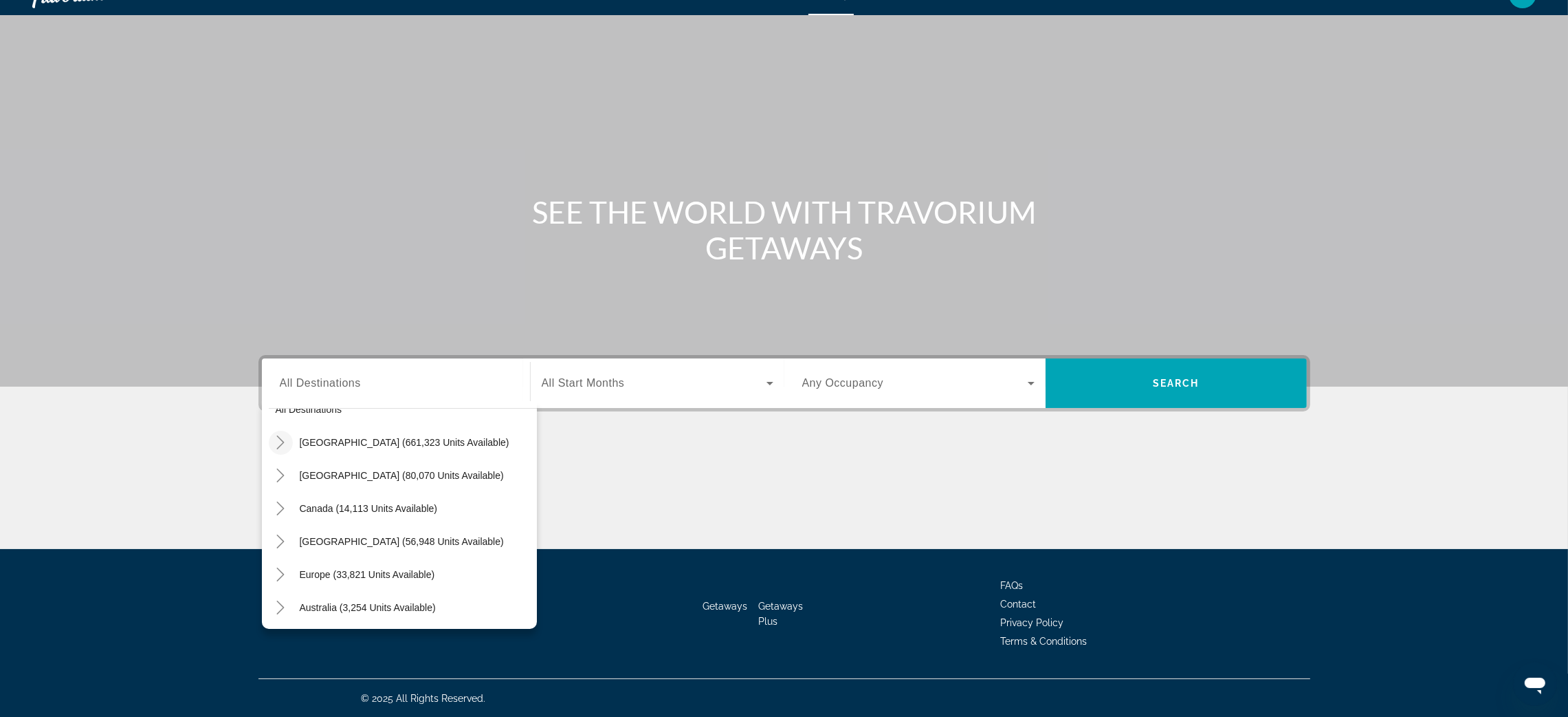
click at [278, 445] on icon "Toggle United States (661,323 units available)" at bounding box center [281, 442] width 14 height 14
click at [414, 470] on span "[US_STATE] (21,109 units available)" at bounding box center [392, 475] width 158 height 11
type input "**********"
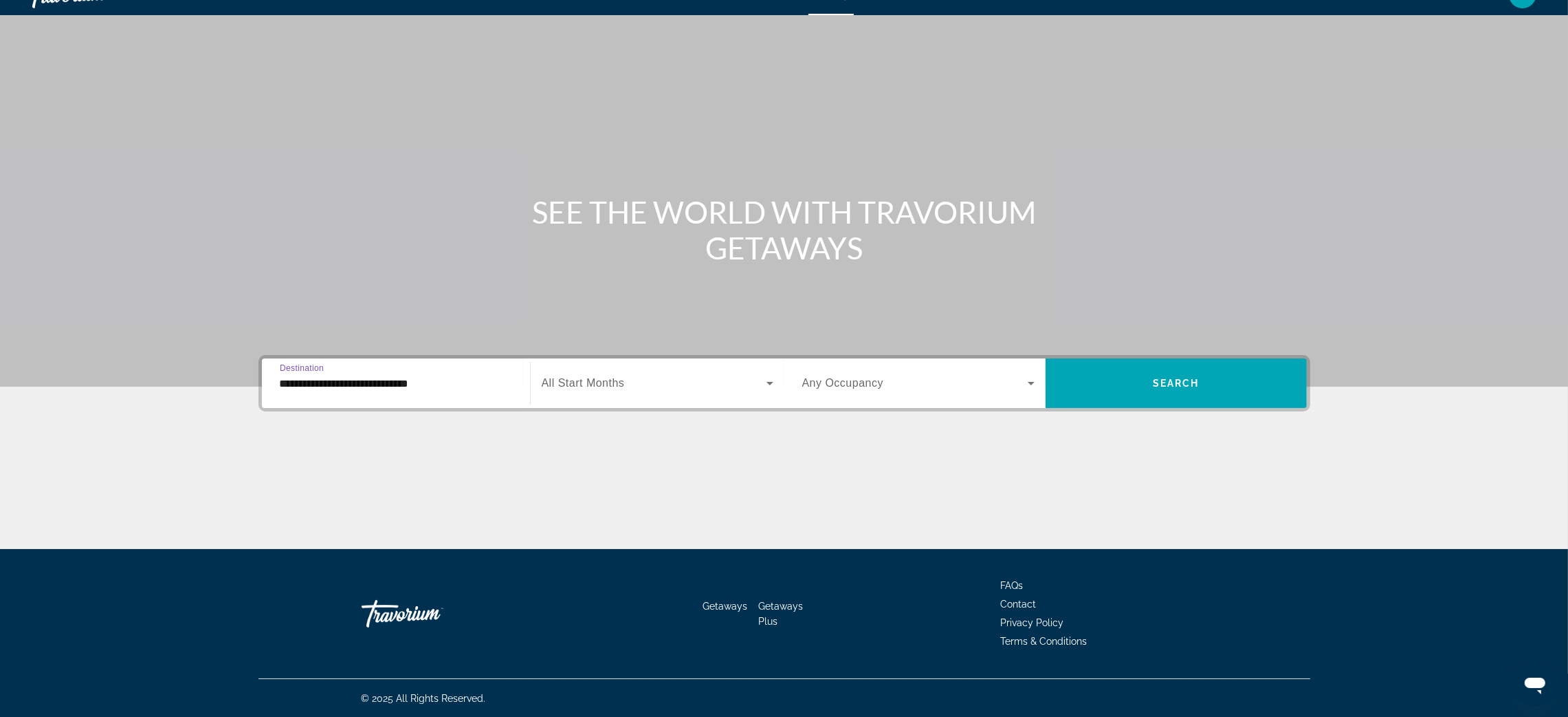
click at [637, 379] on span "Search widget" at bounding box center [653, 383] width 225 height 16
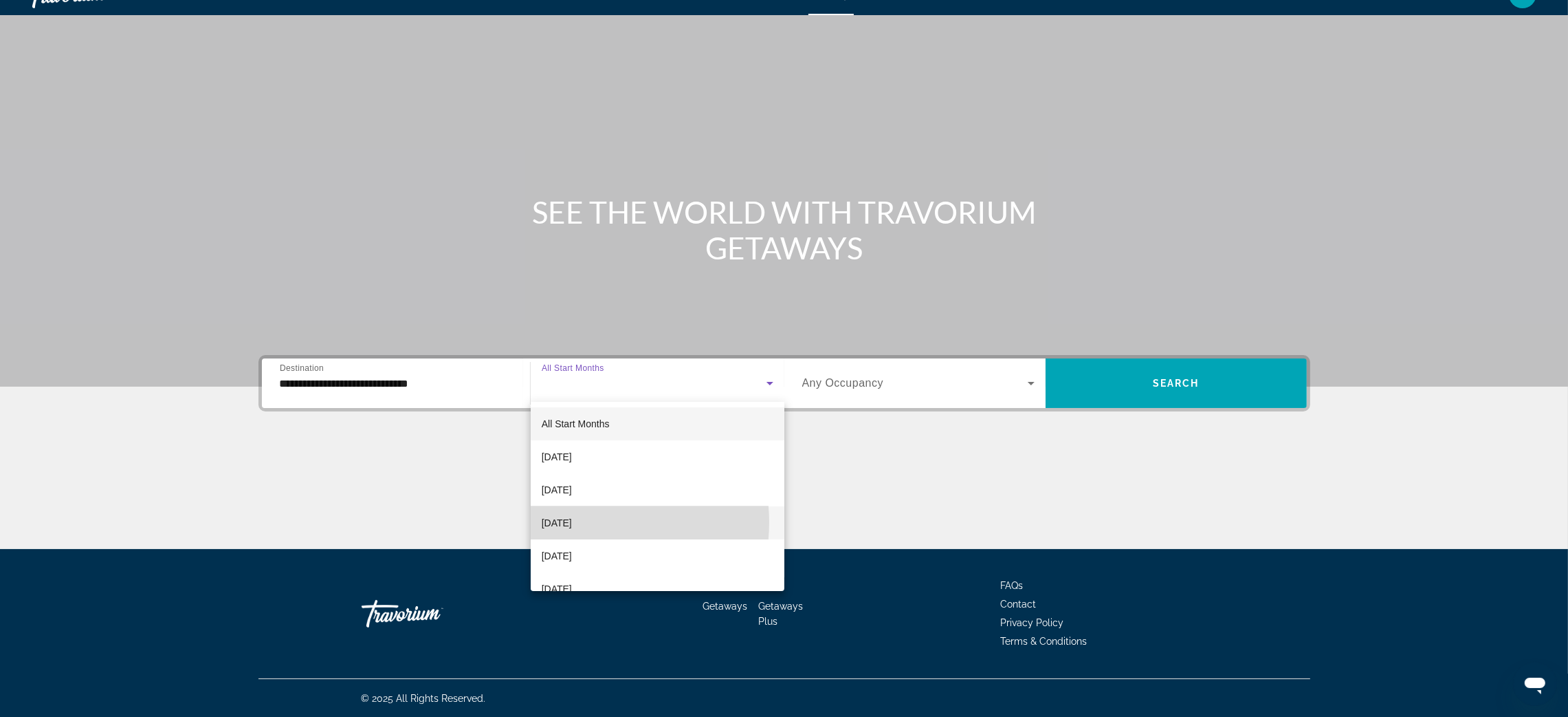
click at [572, 522] on span "[DATE]" at bounding box center [556, 523] width 30 height 16
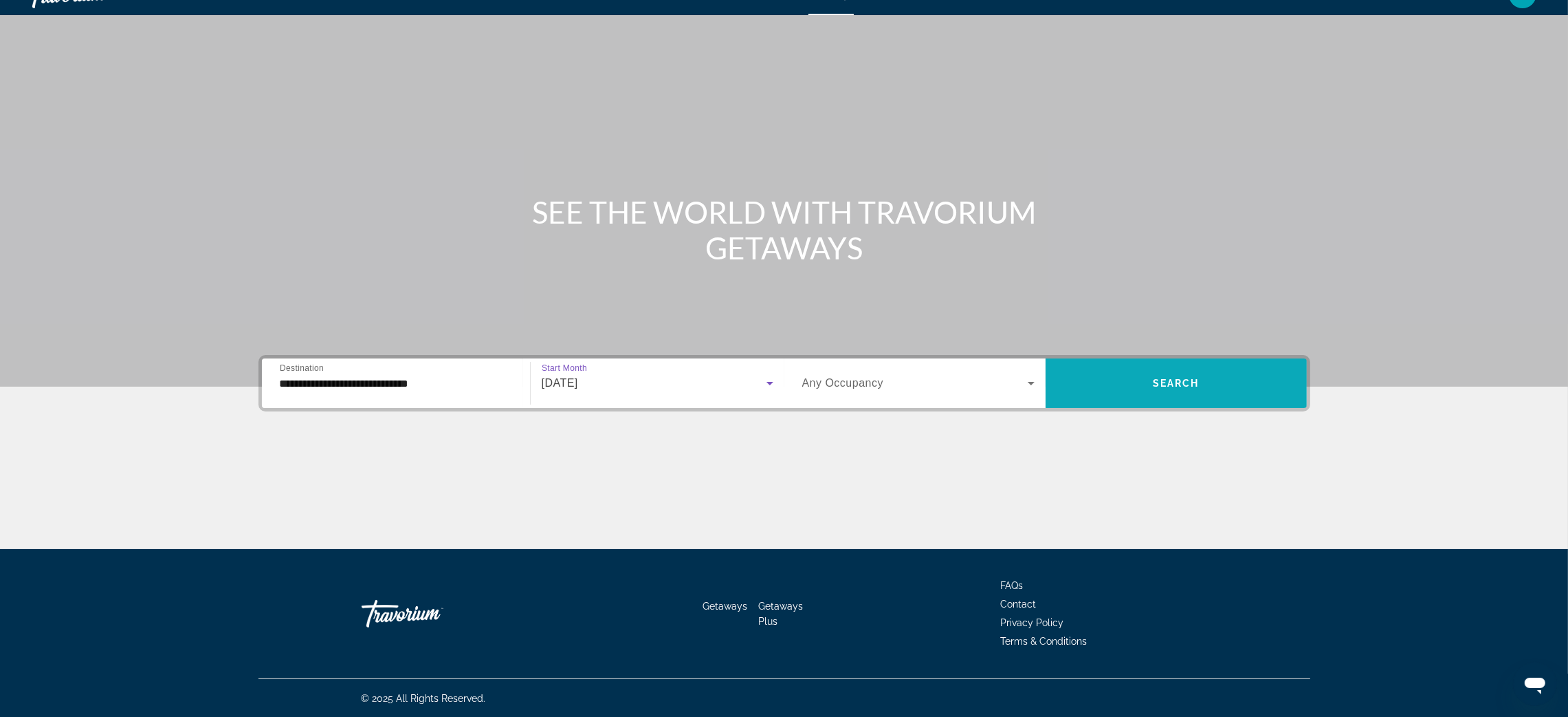
click at [1172, 378] on span "Search" at bounding box center [1176, 383] width 47 height 11
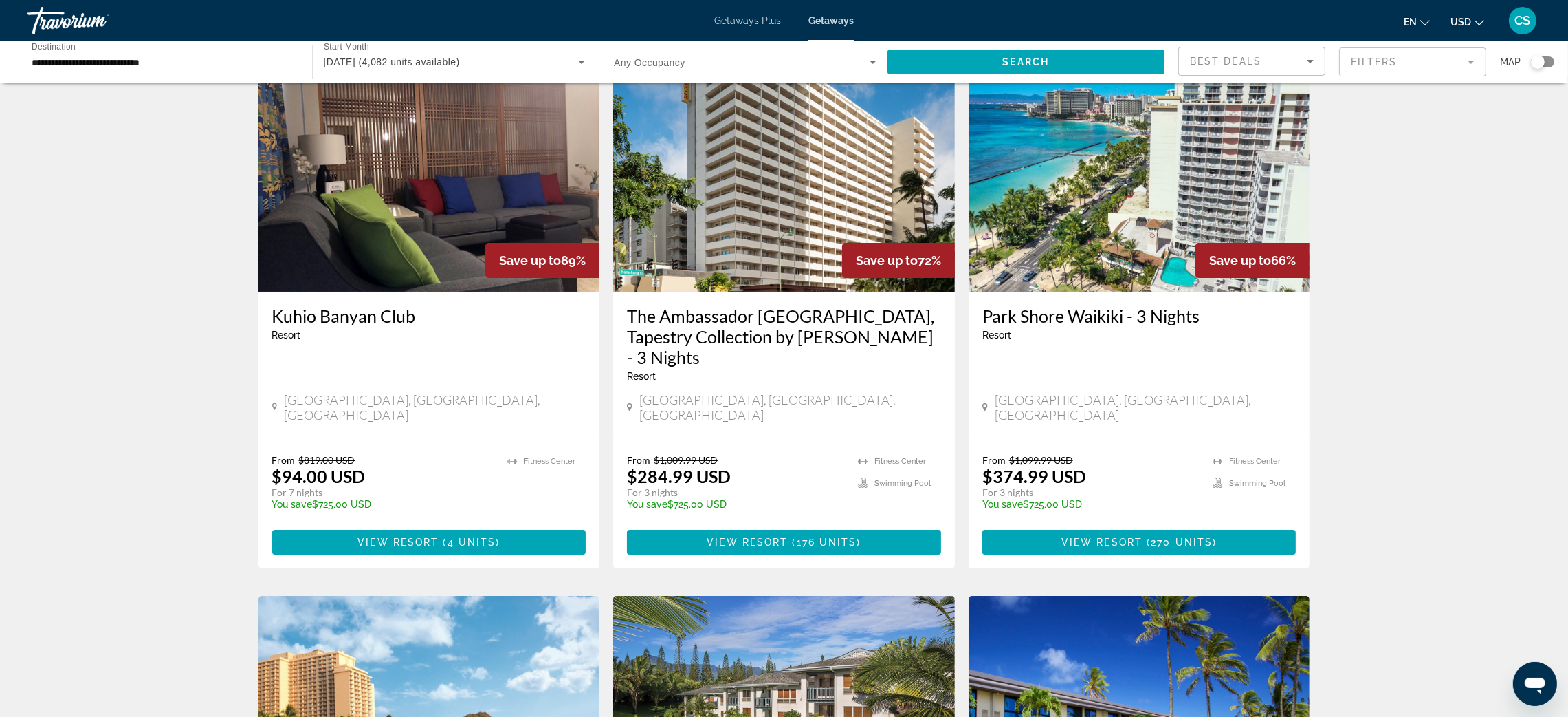
scroll to position [56, 0]
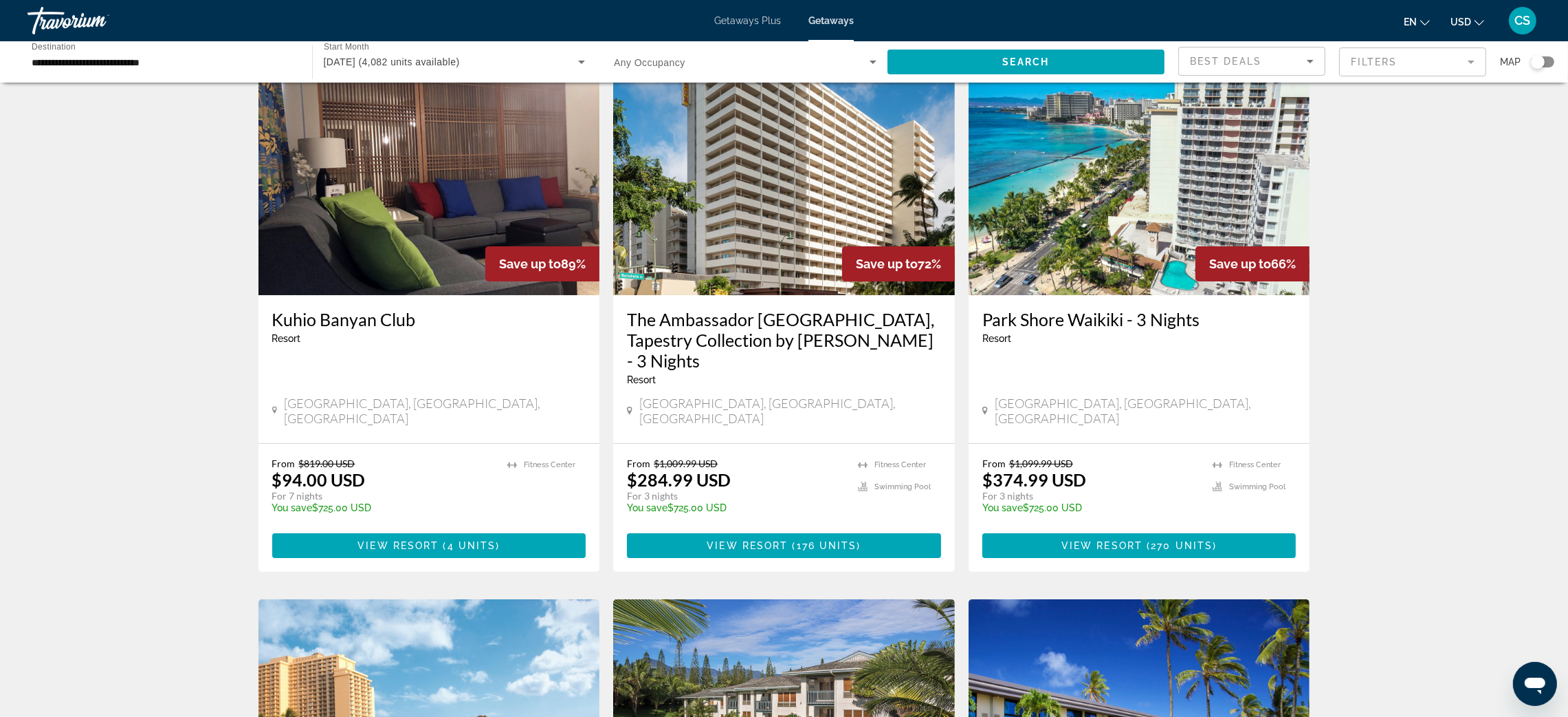
click at [360, 320] on h3 "Kuhio Banyan Club" at bounding box center [429, 319] width 314 height 21
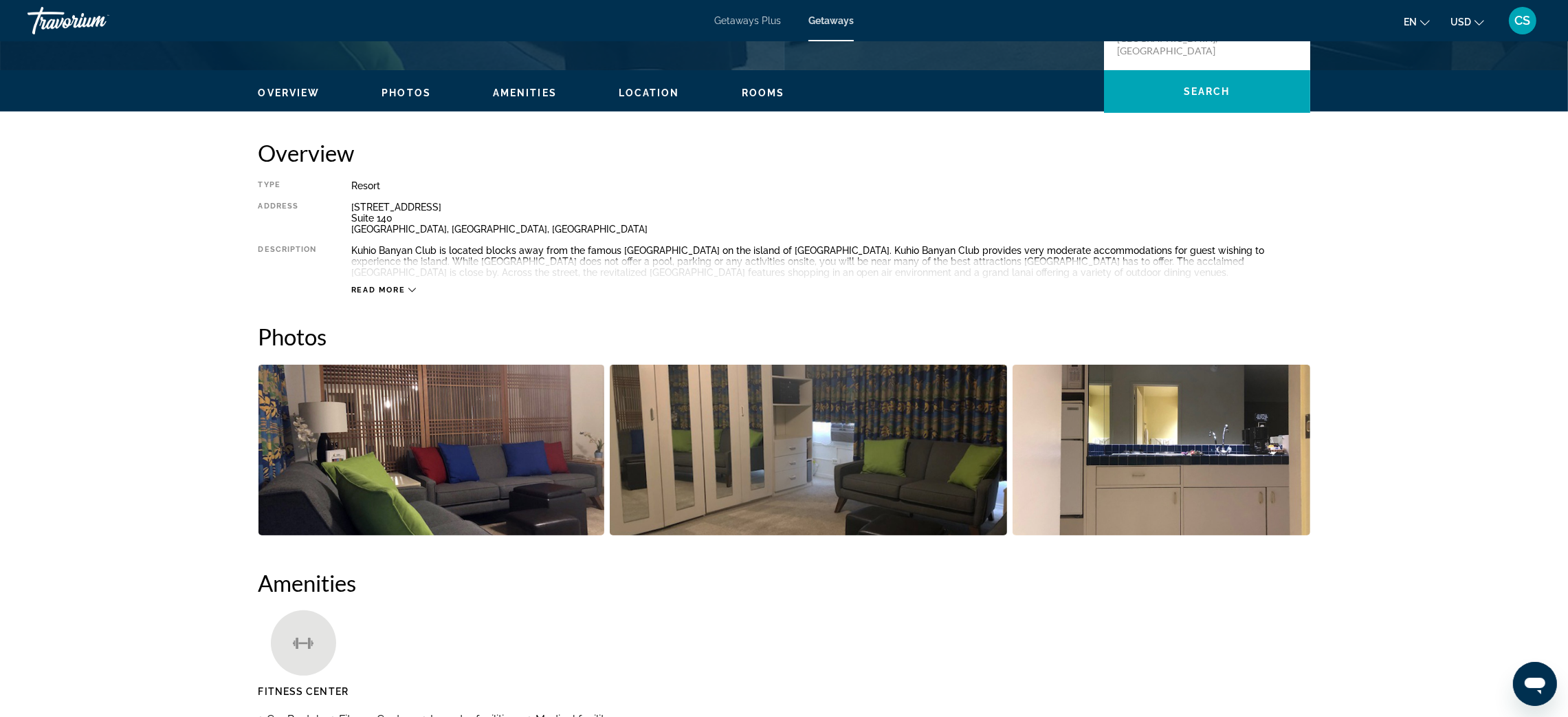
scroll to position [380, 0]
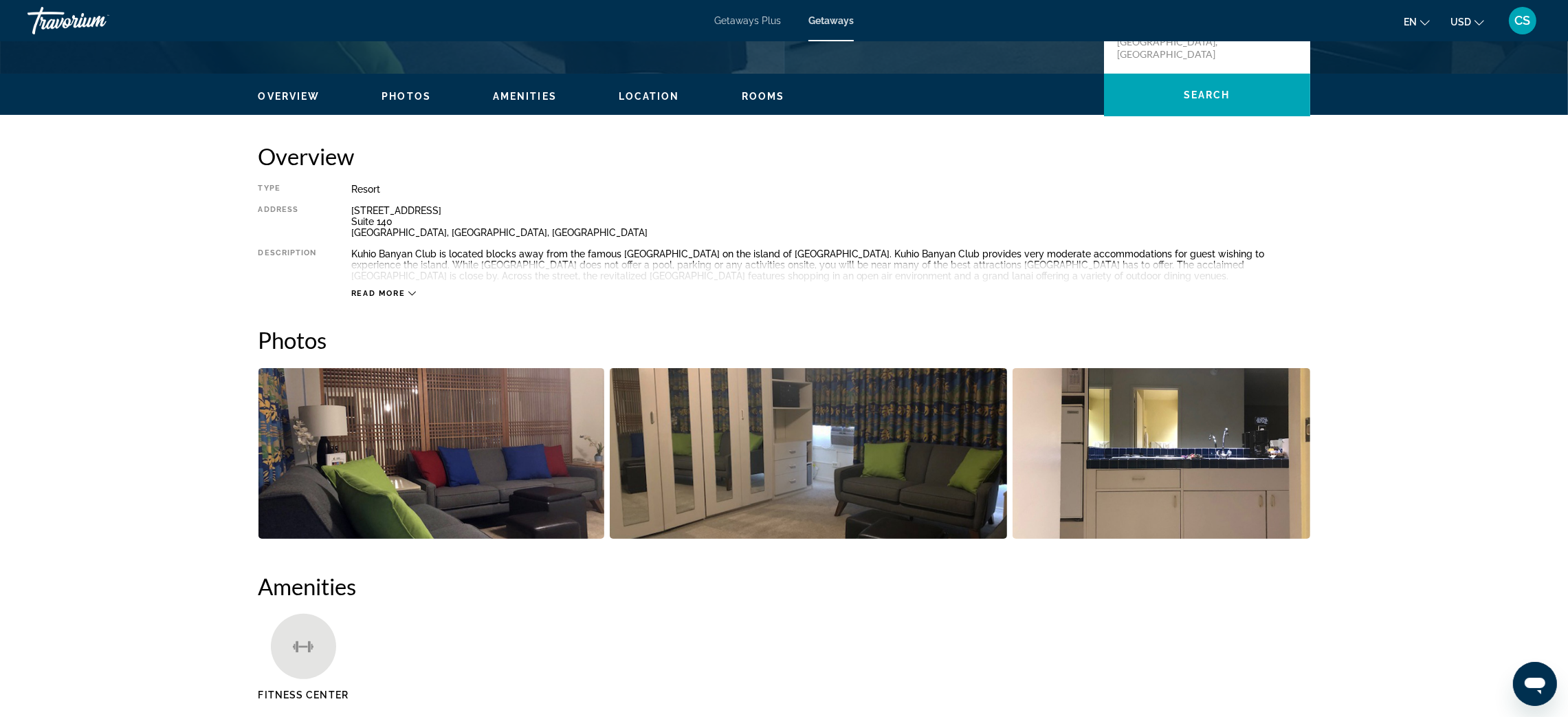
click at [543, 423] on img "Open full-screen image slider" at bounding box center [431, 453] width 346 height 170
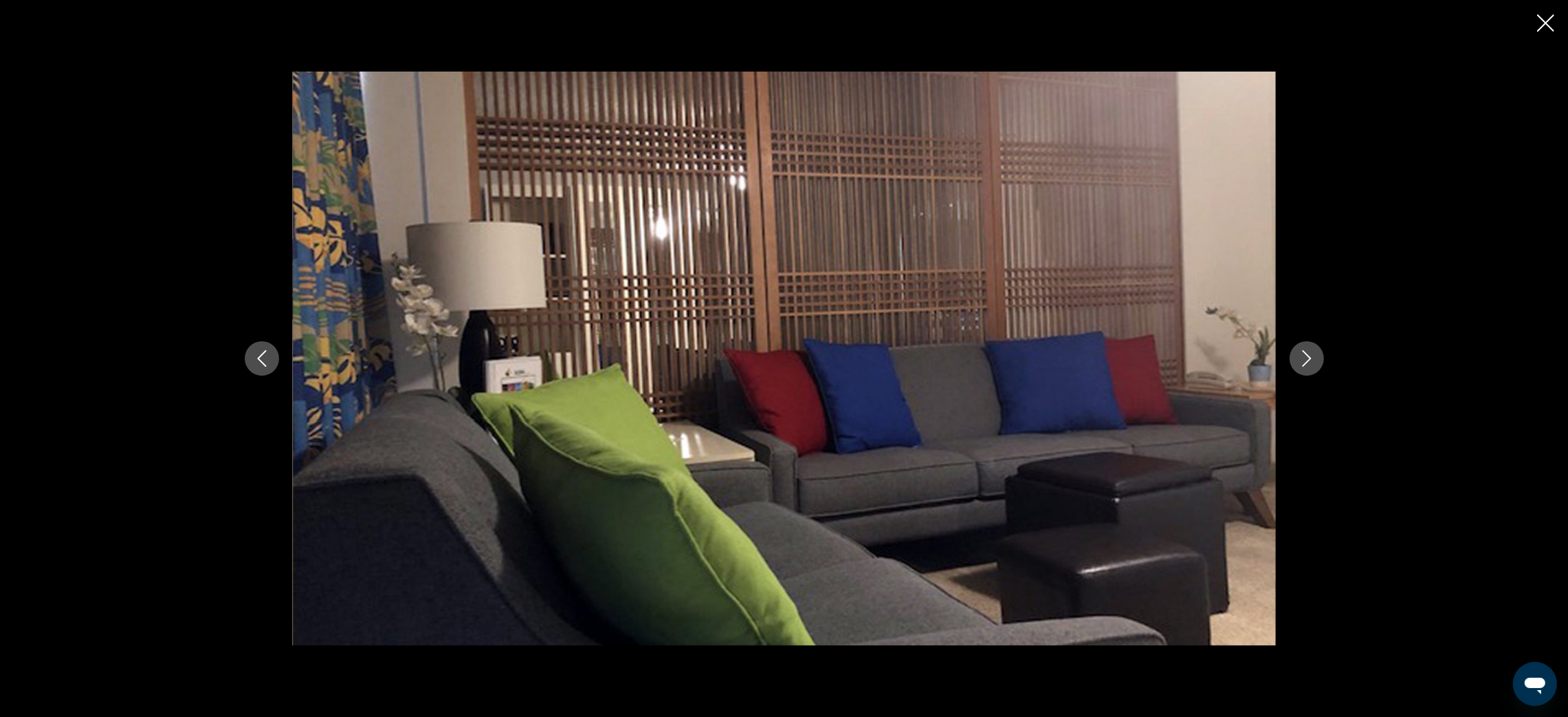
click at [1302, 359] on icon "Next image" at bounding box center [1306, 358] width 16 height 16
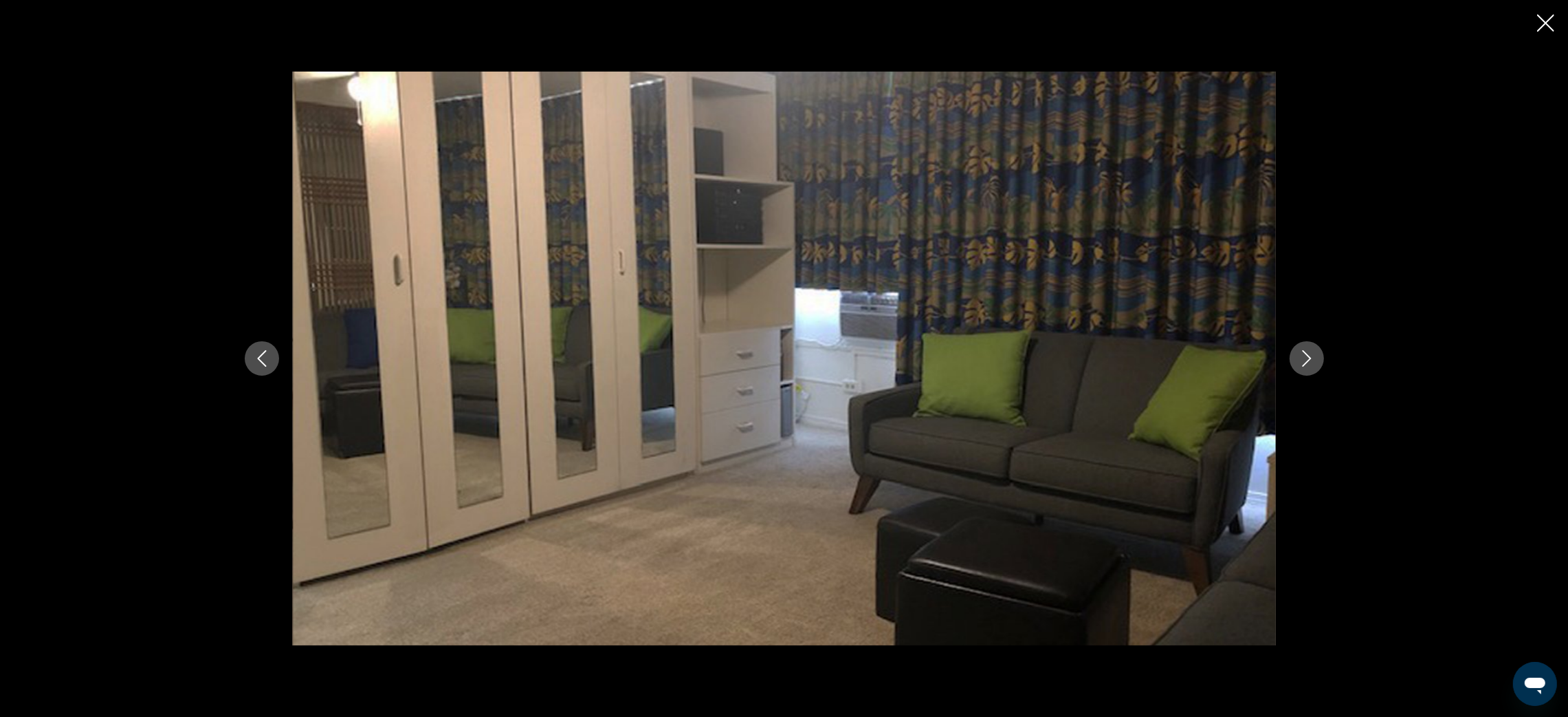
click at [1302, 359] on icon "Next image" at bounding box center [1306, 358] width 16 height 16
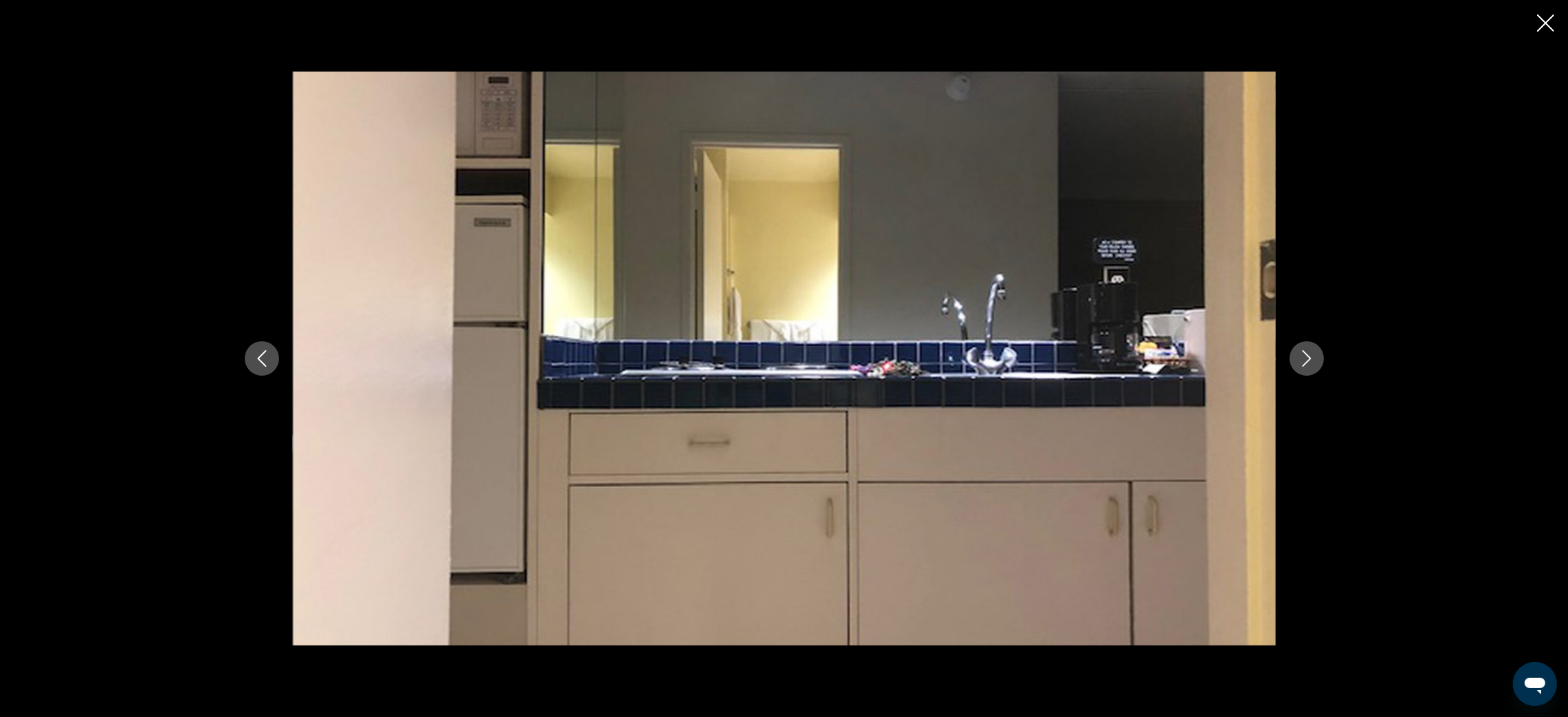
click at [1302, 359] on icon "Next image" at bounding box center [1306, 358] width 16 height 16
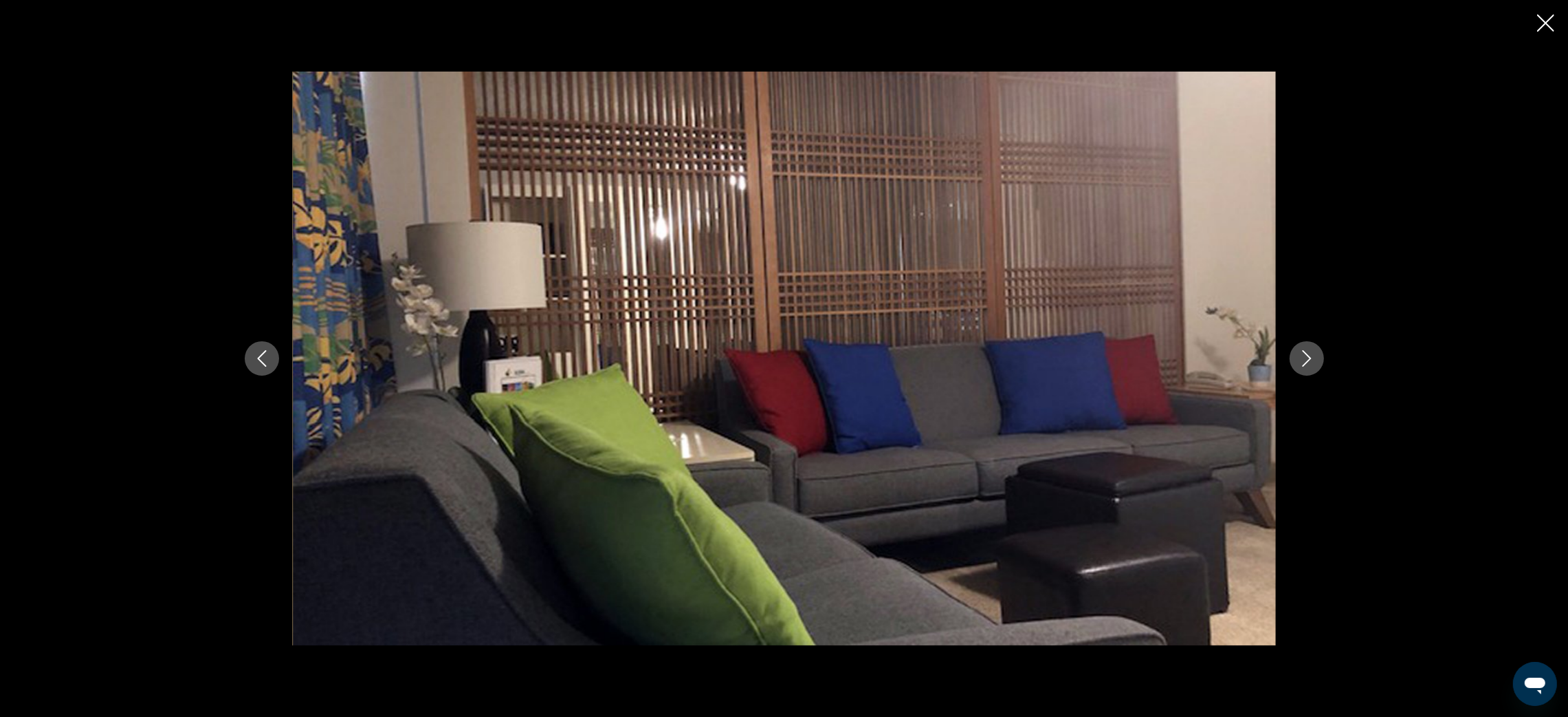
click at [1302, 359] on icon "Next image" at bounding box center [1306, 358] width 16 height 16
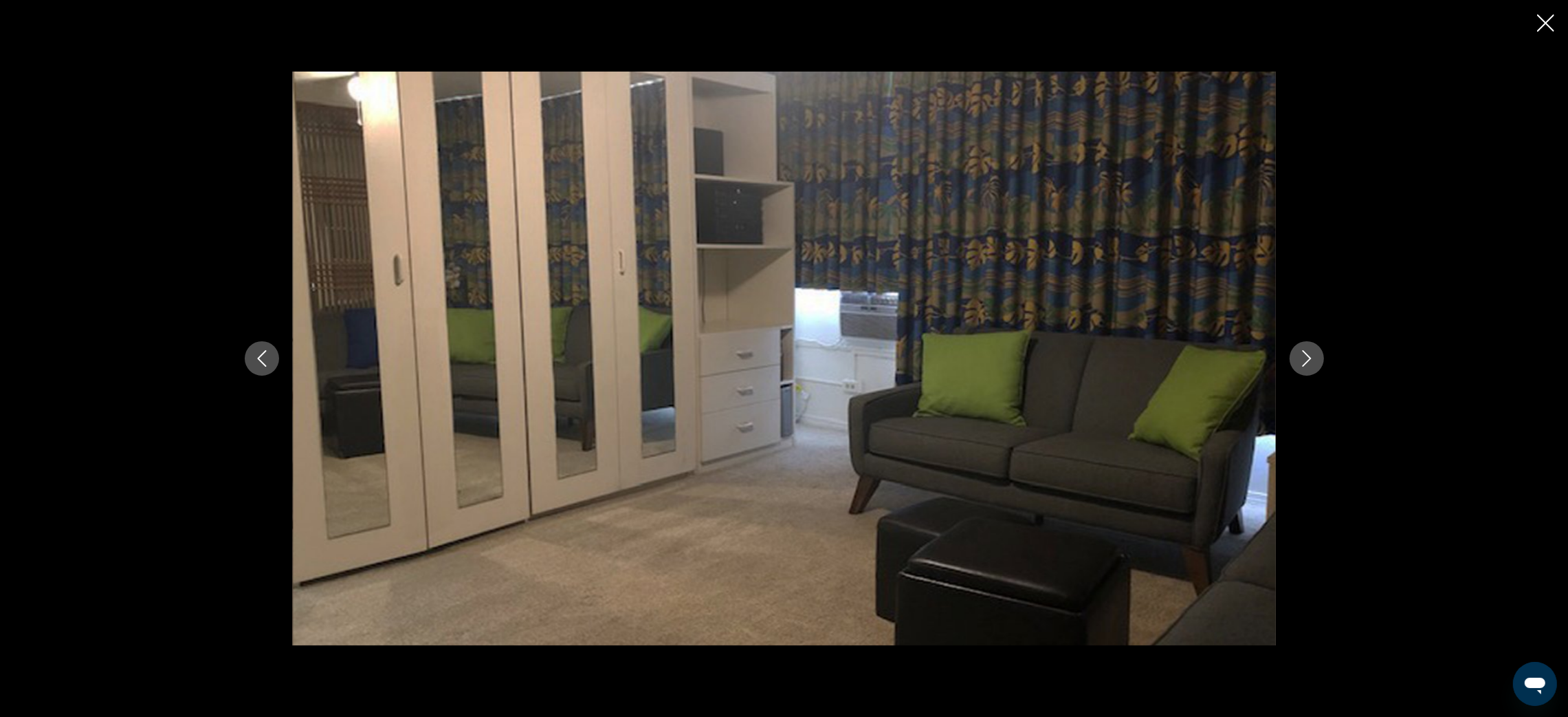
click at [1302, 359] on icon "Next image" at bounding box center [1306, 358] width 16 height 16
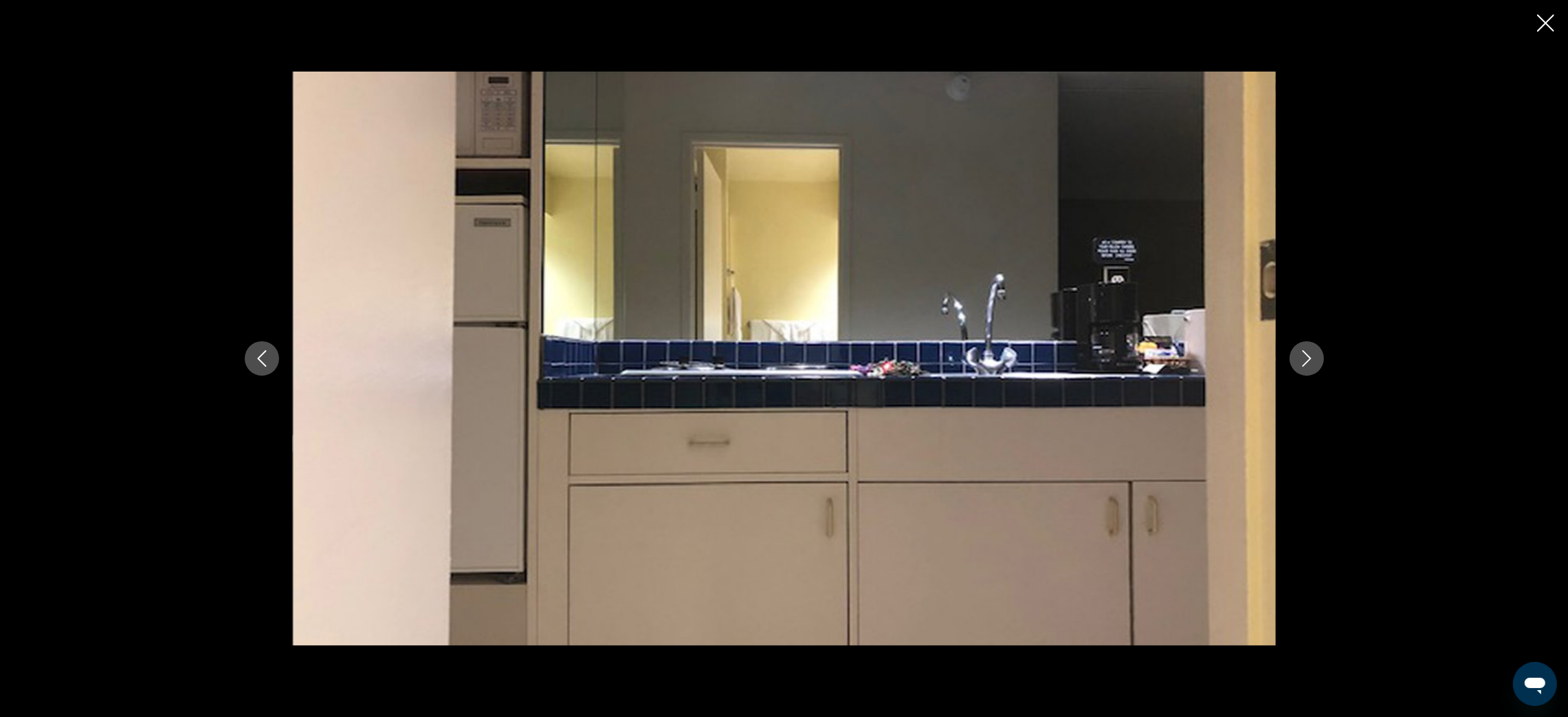
click at [1302, 359] on icon "Next image" at bounding box center [1306, 358] width 16 height 16
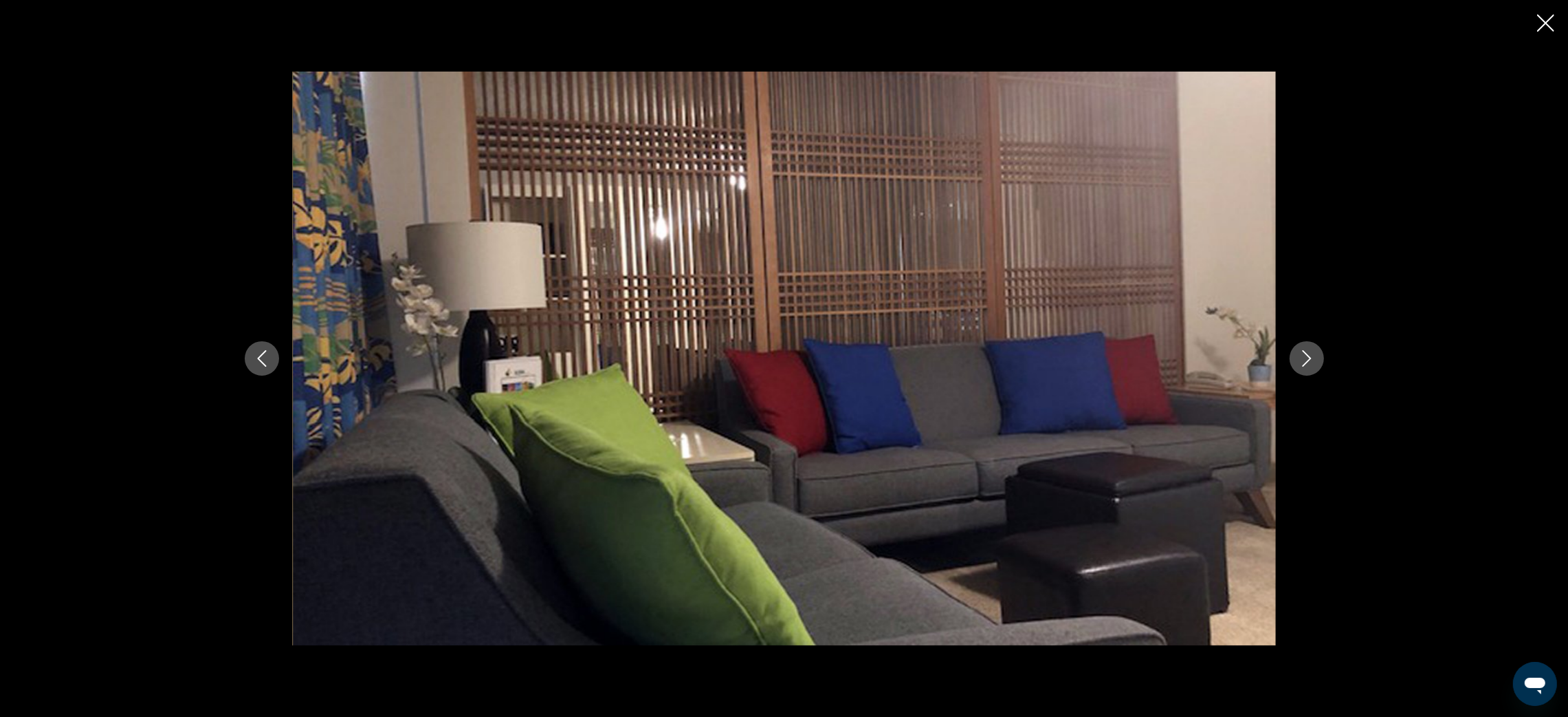
click at [1302, 359] on icon "Next image" at bounding box center [1306, 358] width 16 height 16
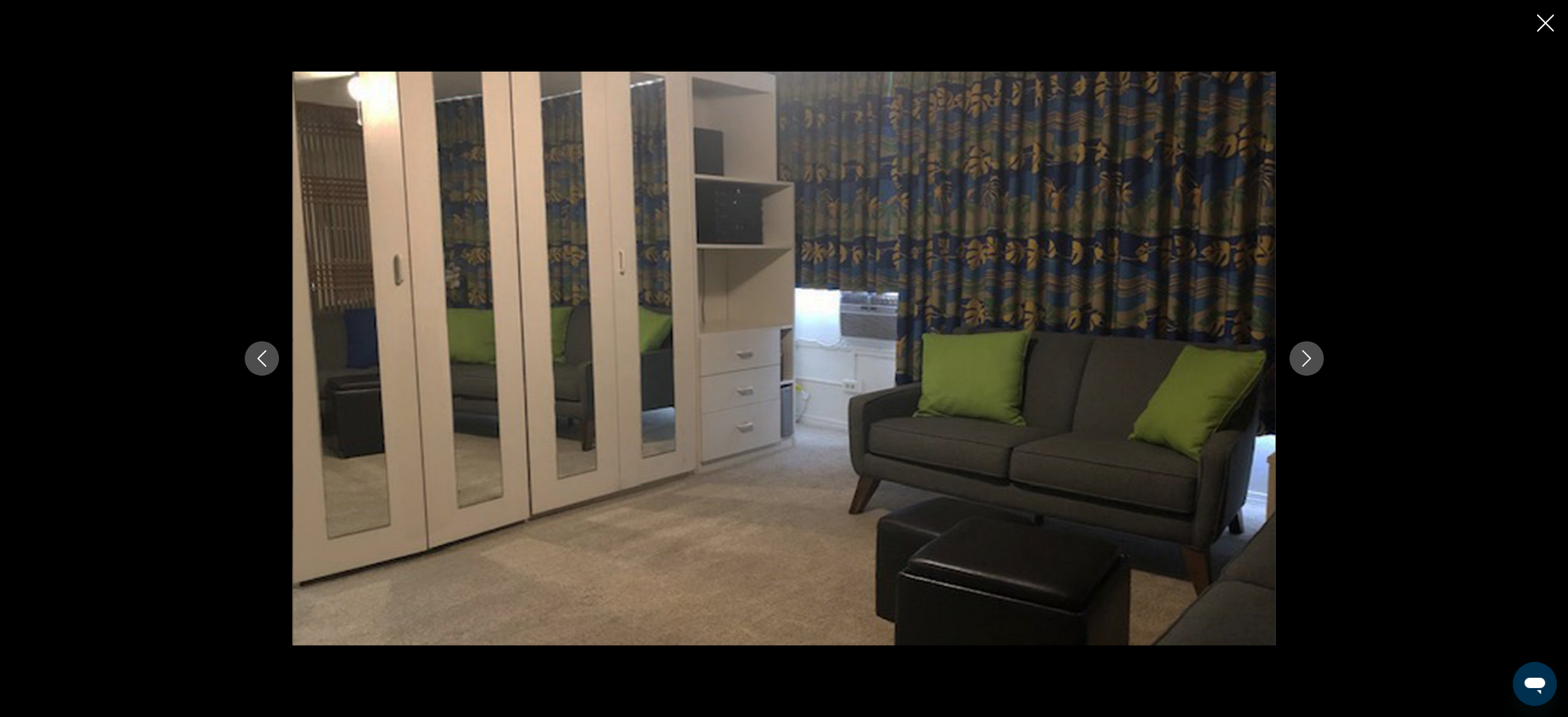
click at [1302, 359] on icon "Next image" at bounding box center [1306, 358] width 16 height 16
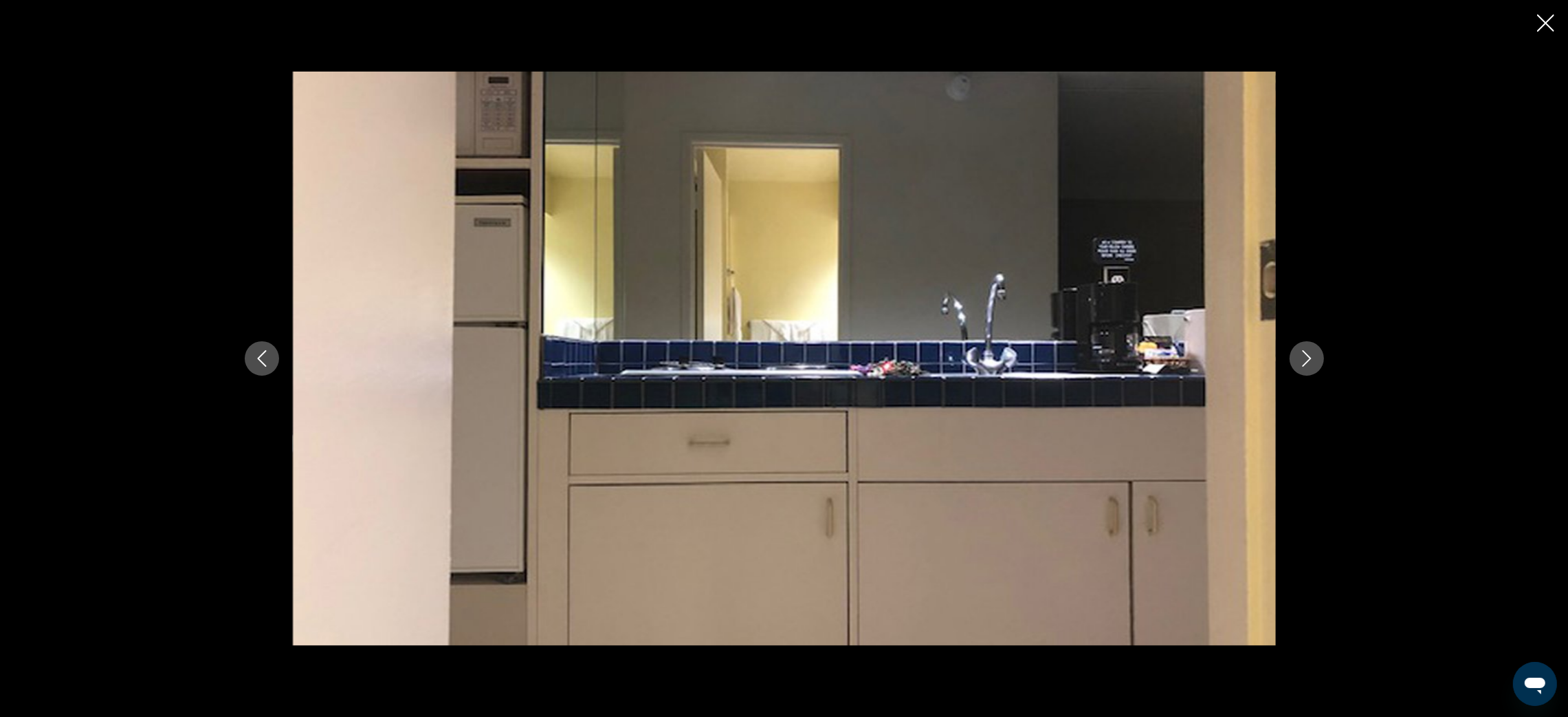
click at [1302, 359] on icon "Next image" at bounding box center [1306, 358] width 16 height 16
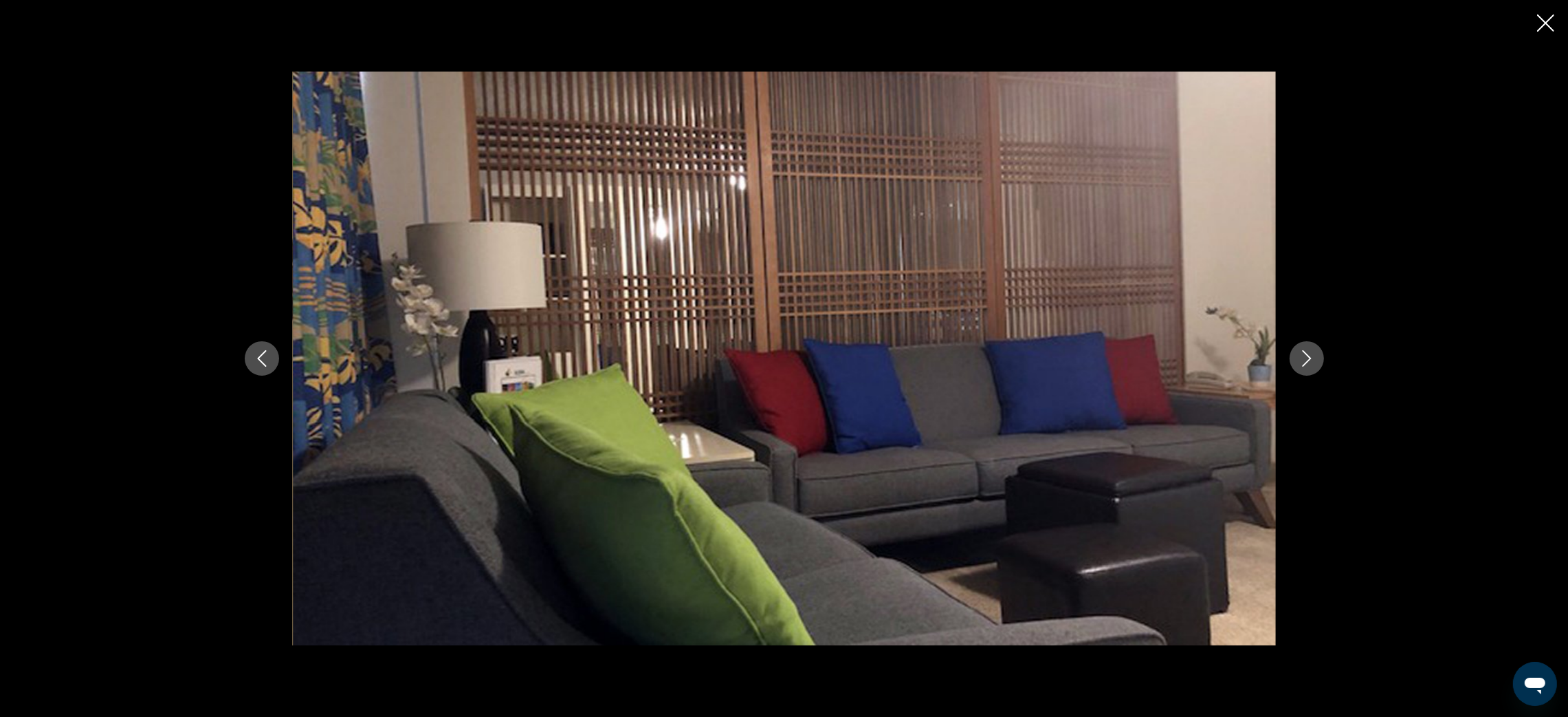
click at [1542, 23] on icon "Close slideshow" at bounding box center [1545, 23] width 17 height 17
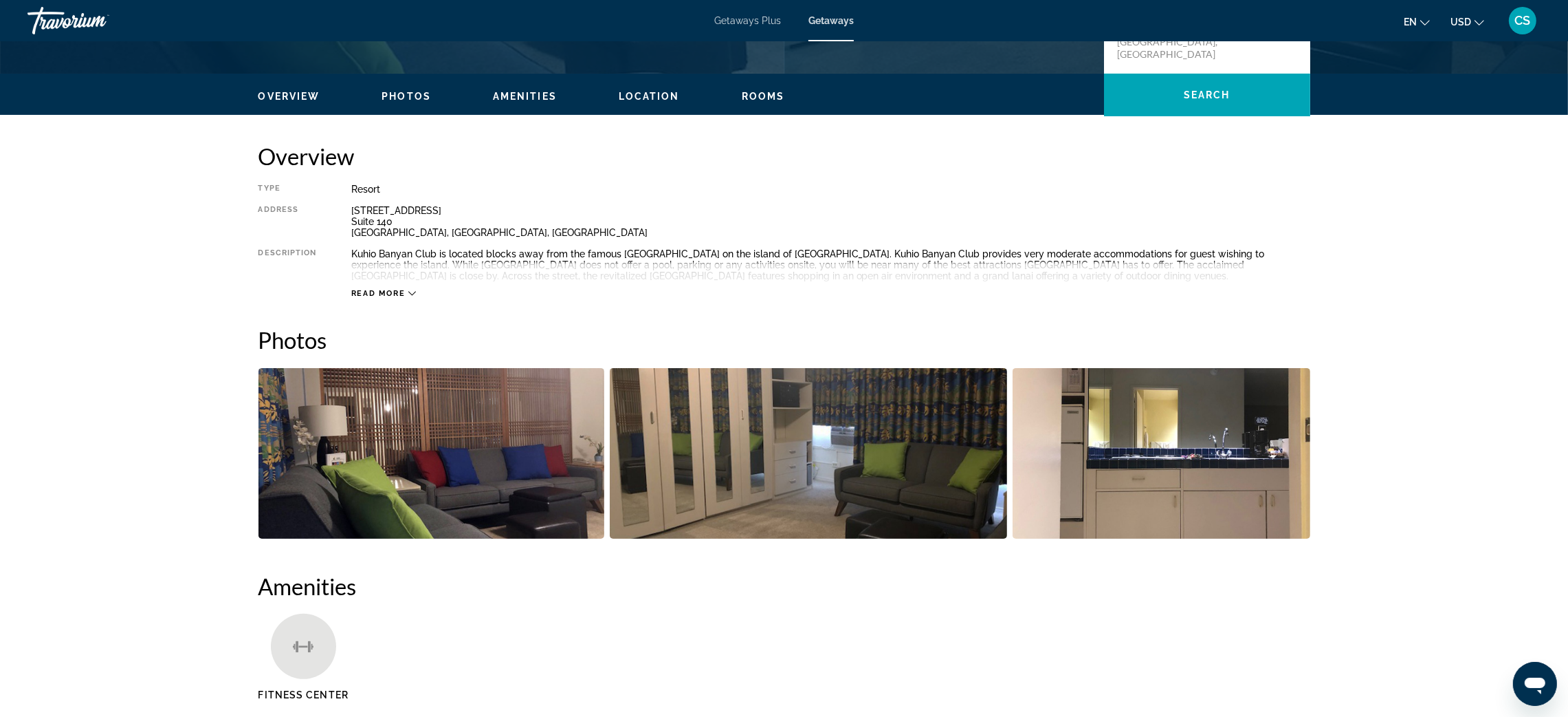
click at [360, 293] on span "Read more" at bounding box center [378, 293] width 54 height 9
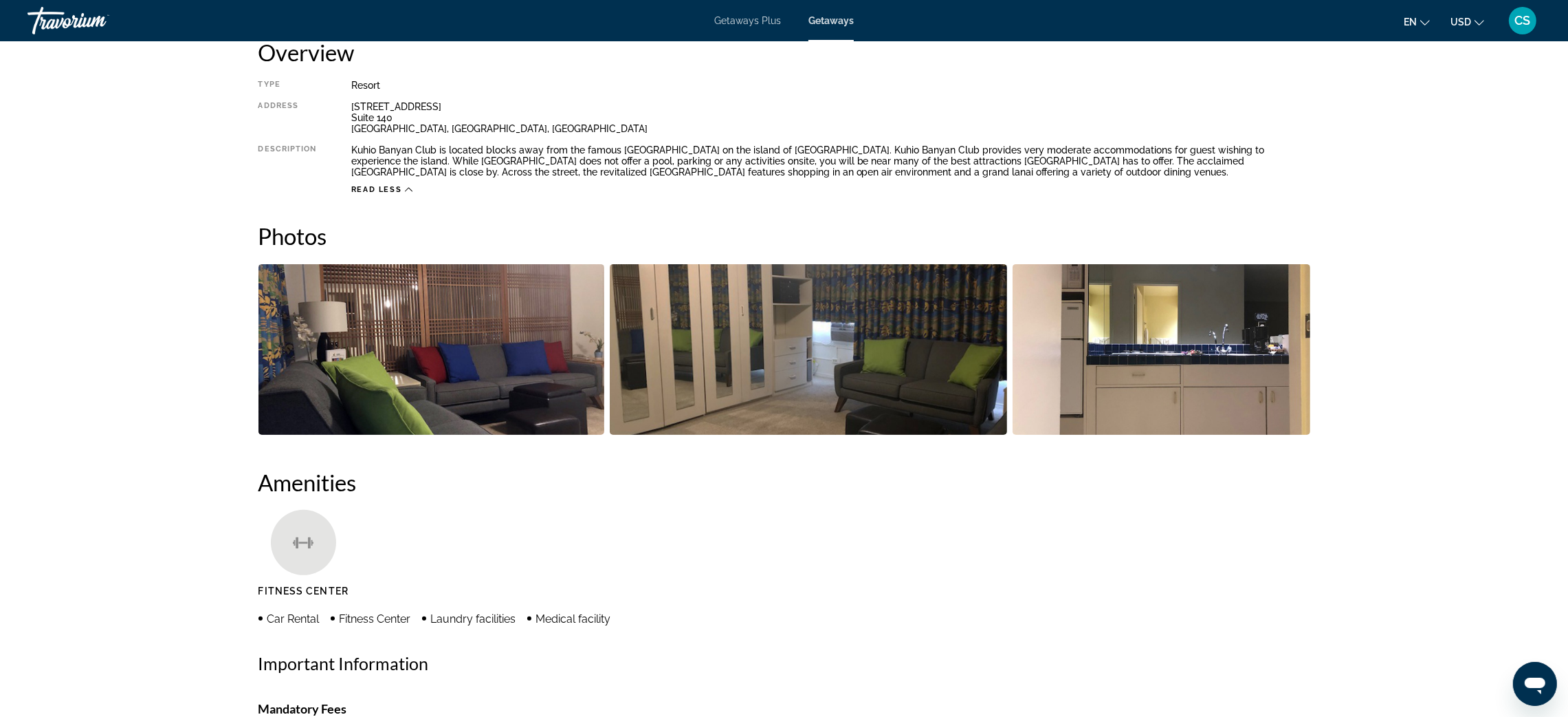
scroll to position [0, 0]
